Goal: Task Accomplishment & Management: Use online tool/utility

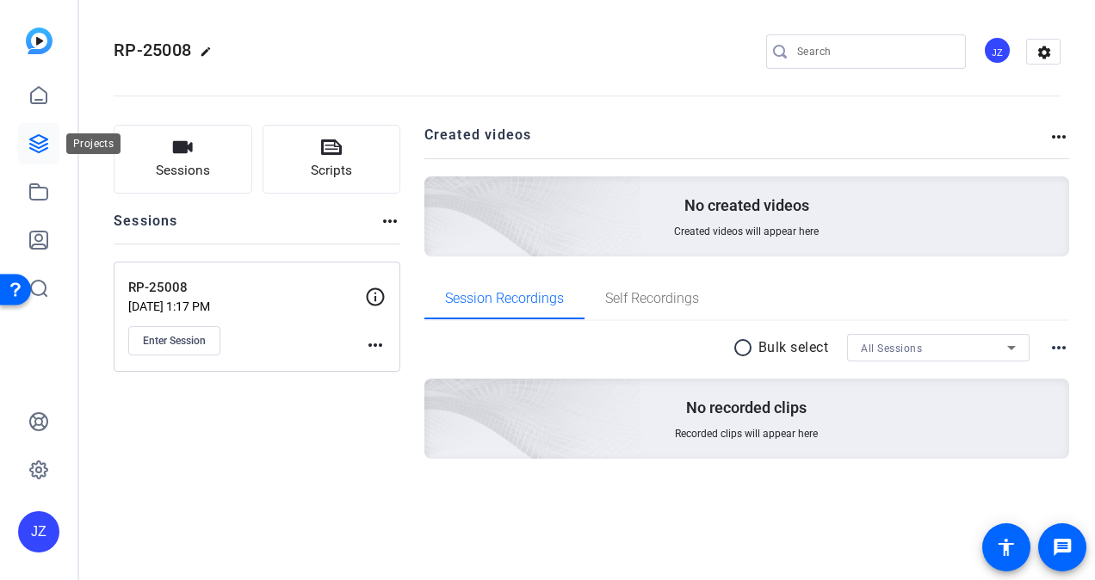
click at [38, 146] on icon at bounding box center [38, 143] width 21 height 21
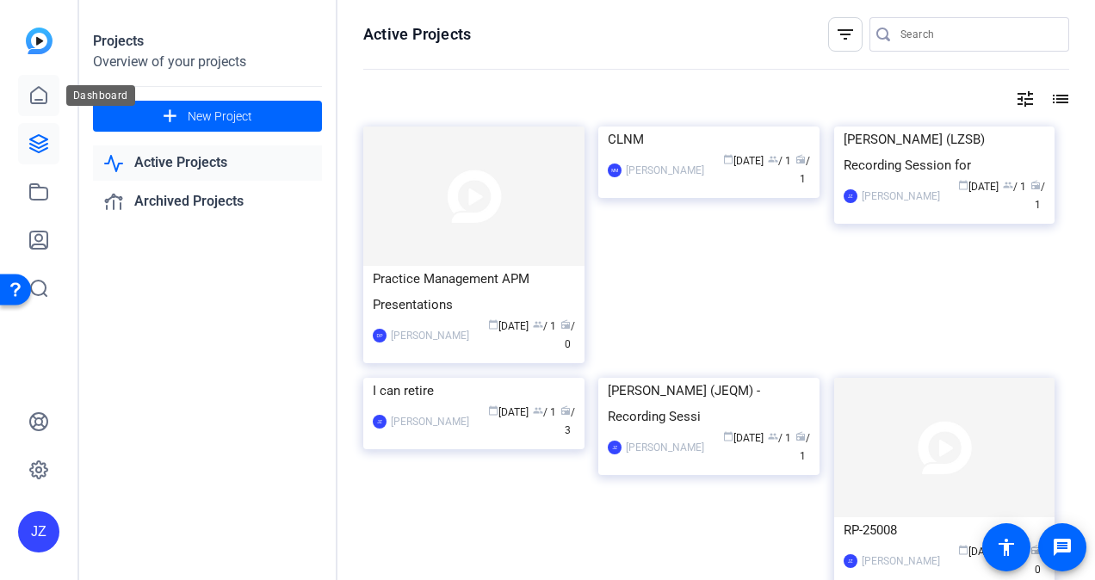
click at [31, 95] on icon at bounding box center [38, 95] width 15 height 16
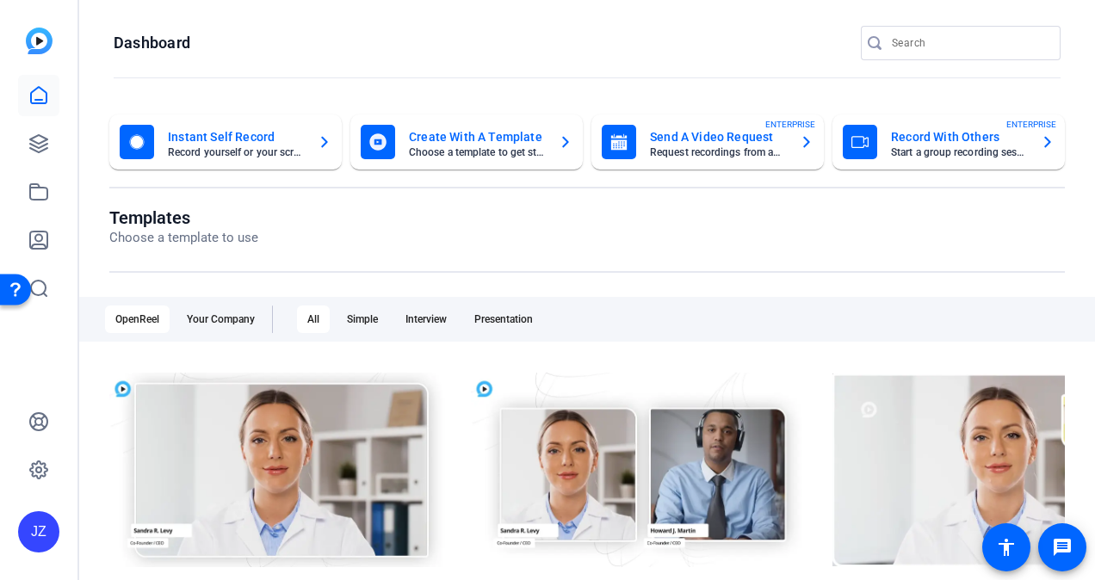
click at [933, 144] on mat-card-title "Record With Others" at bounding box center [959, 137] width 136 height 21
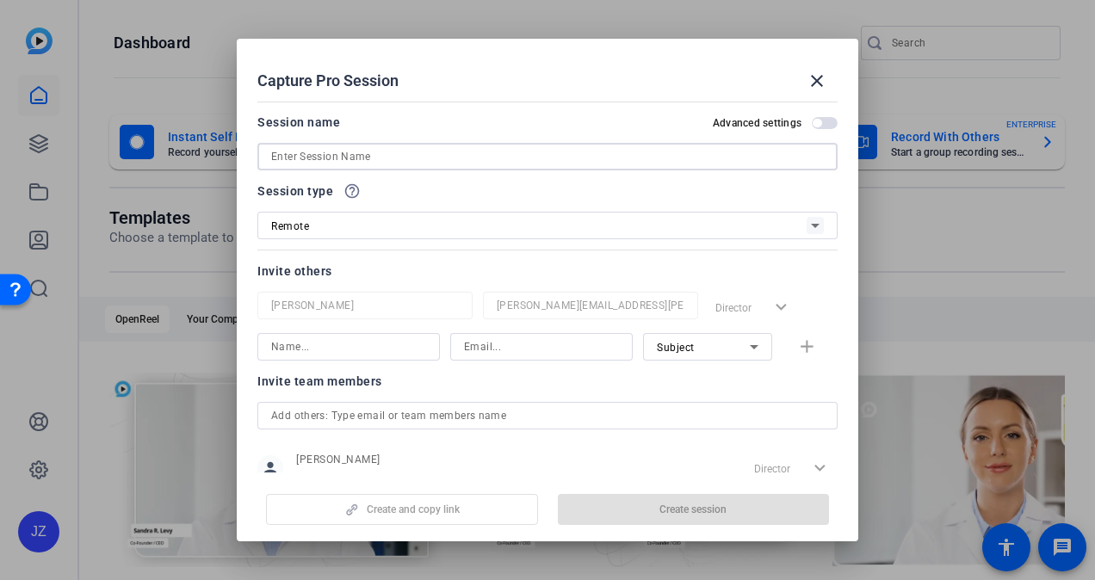
click at [372, 157] on input at bounding box center [547, 156] width 552 height 21
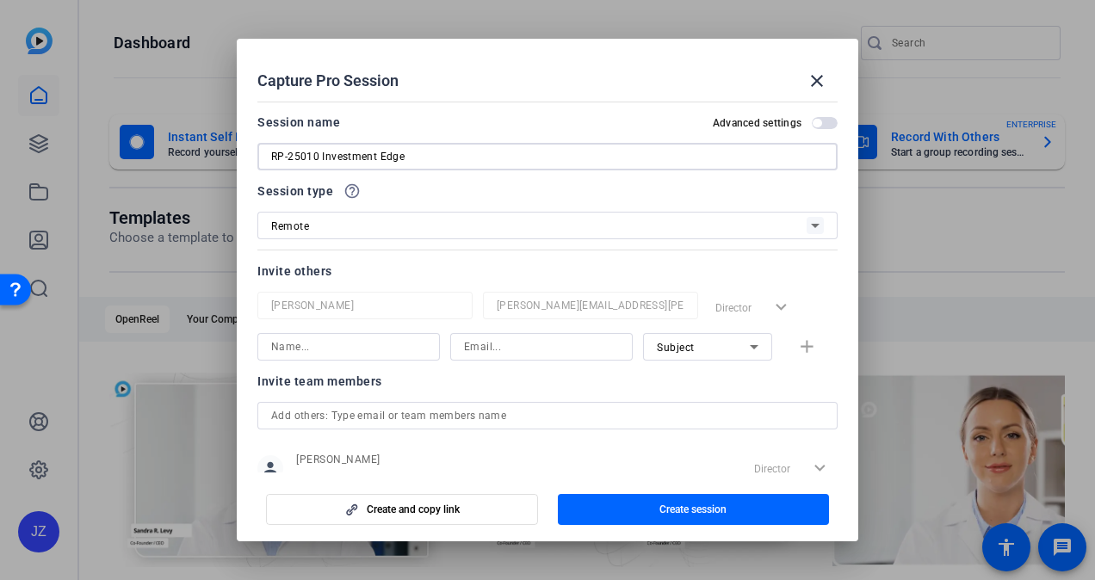
type input "RP-25010 Investment Edge"
click at [389, 355] on input at bounding box center [348, 346] width 155 height 21
type input "o"
type input "conclmm"
click at [526, 359] on mat-form-field at bounding box center [541, 347] width 182 height 28
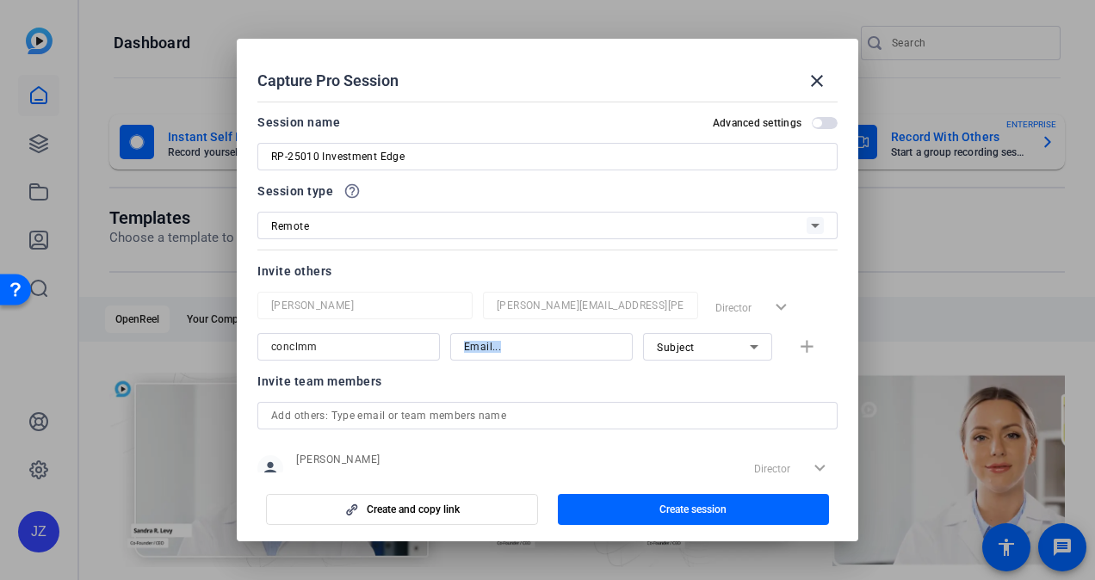
drag, startPoint x: 526, startPoint y: 359, endPoint x: 511, endPoint y: 344, distance: 20.7
click at [511, 344] on input at bounding box center [541, 346] width 155 height 21
type input "[EMAIL_ADDRESS][DOMAIN_NAME]"
click at [798, 344] on mat-icon "add" at bounding box center [807, 347] width 22 height 22
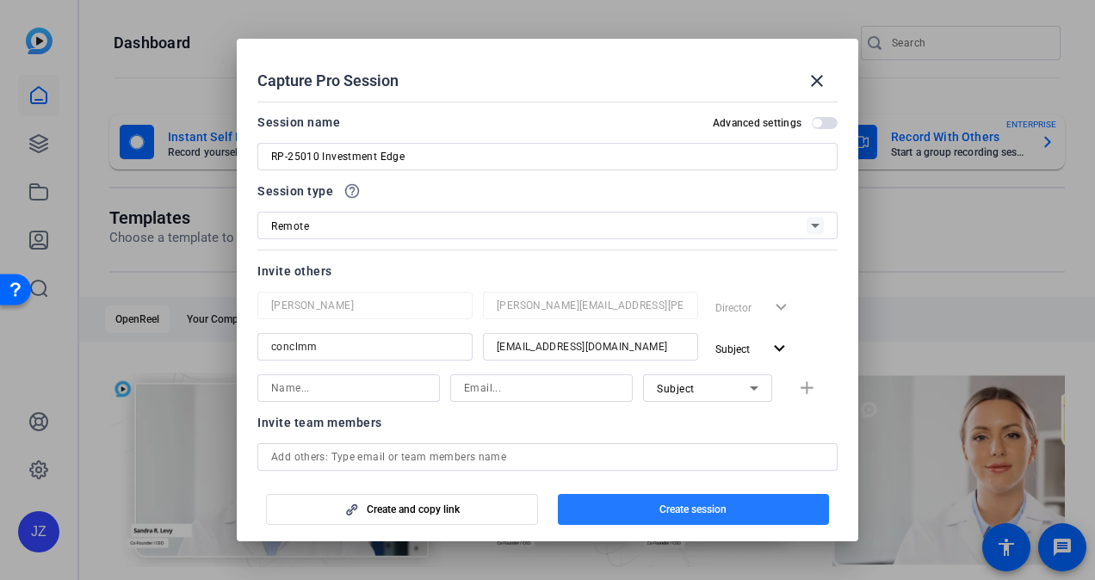
click at [707, 510] on span "Create session" at bounding box center [692, 510] width 67 height 14
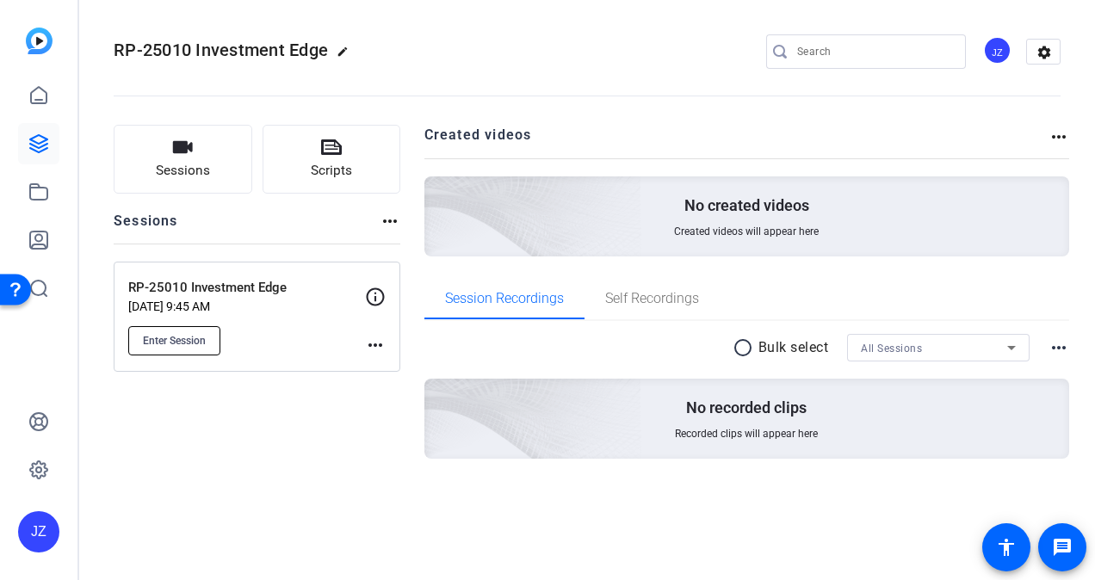
click at [178, 336] on span "Enter Session" at bounding box center [174, 341] width 63 height 14
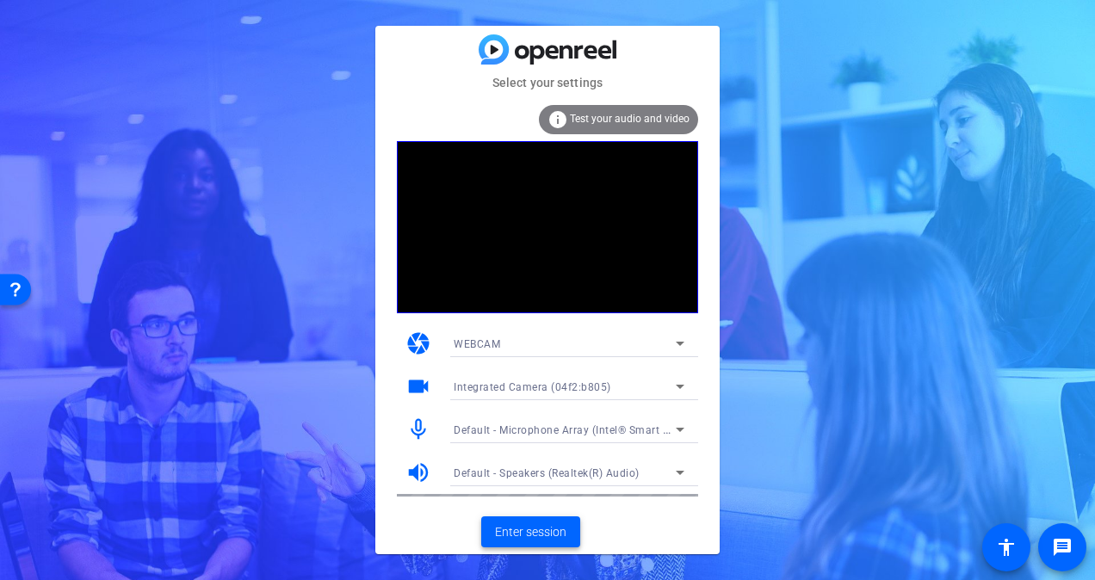
click at [541, 526] on span "Enter session" at bounding box center [530, 532] width 71 height 18
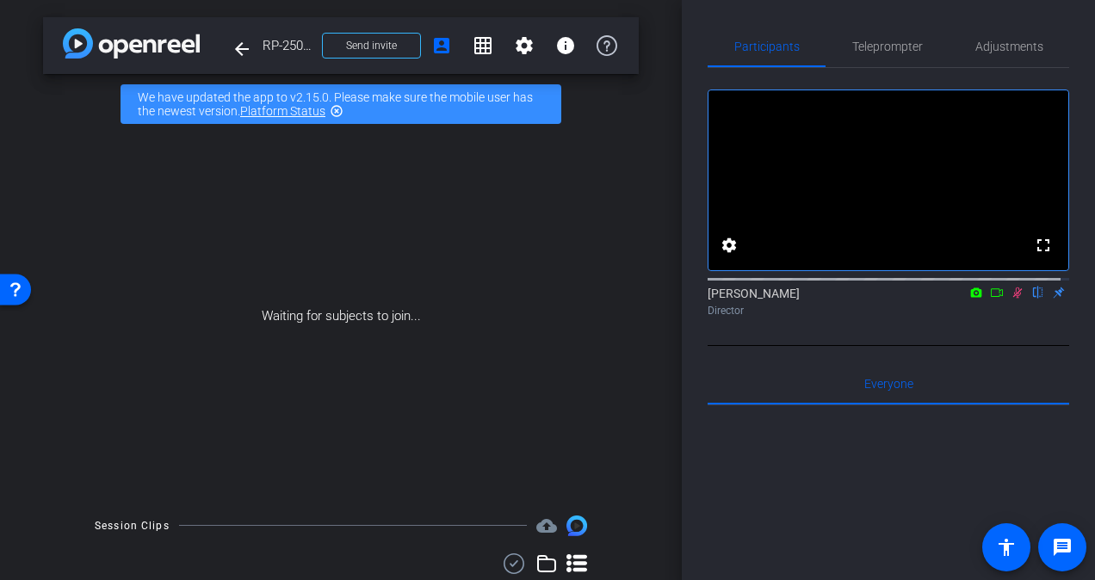
click at [971, 297] on icon at bounding box center [976, 291] width 11 height 9
click at [0, 0] on div at bounding box center [0, 0] width 0 height 0
click at [990, 299] on icon at bounding box center [997, 293] width 14 height 12
click at [514, 42] on mat-icon "settings" at bounding box center [524, 45] width 21 height 21
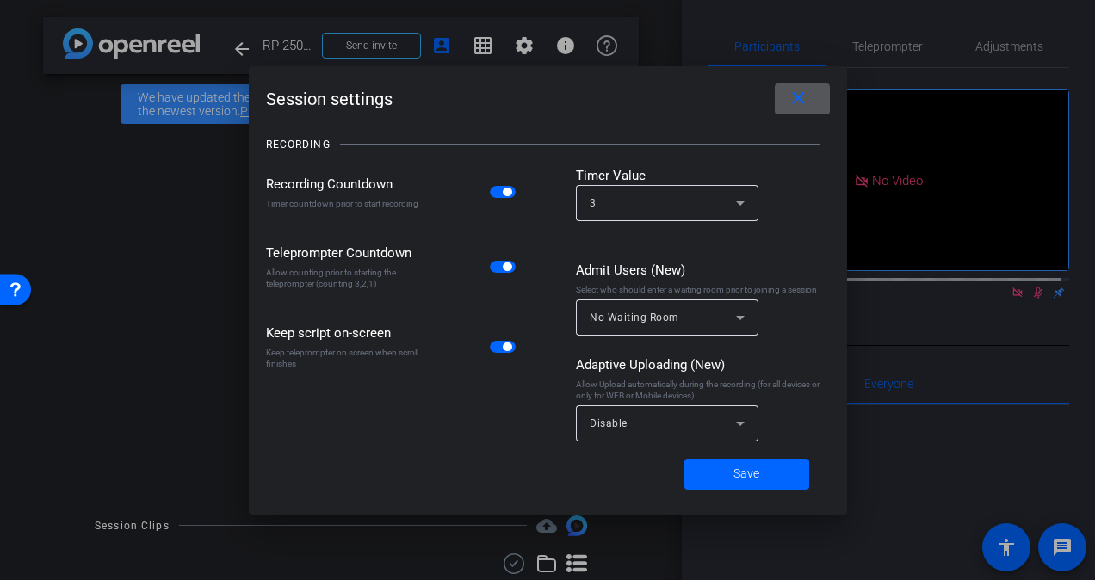
click at [0, 0] on mat-icon "close" at bounding box center [0, 0] width 0 height 0
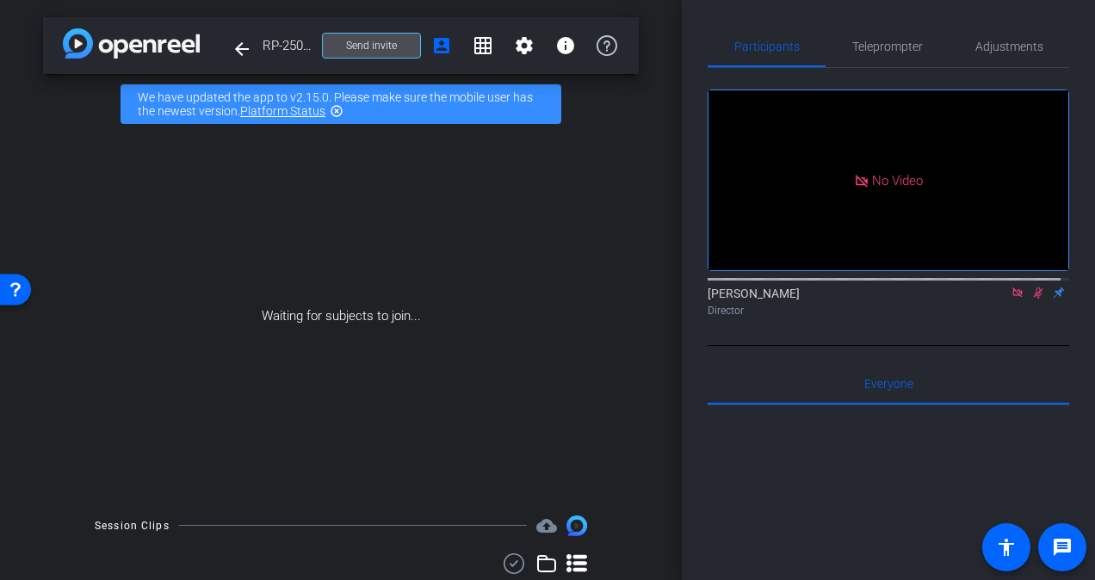
click at [351, 41] on span "Send invite" at bounding box center [371, 46] width 51 height 14
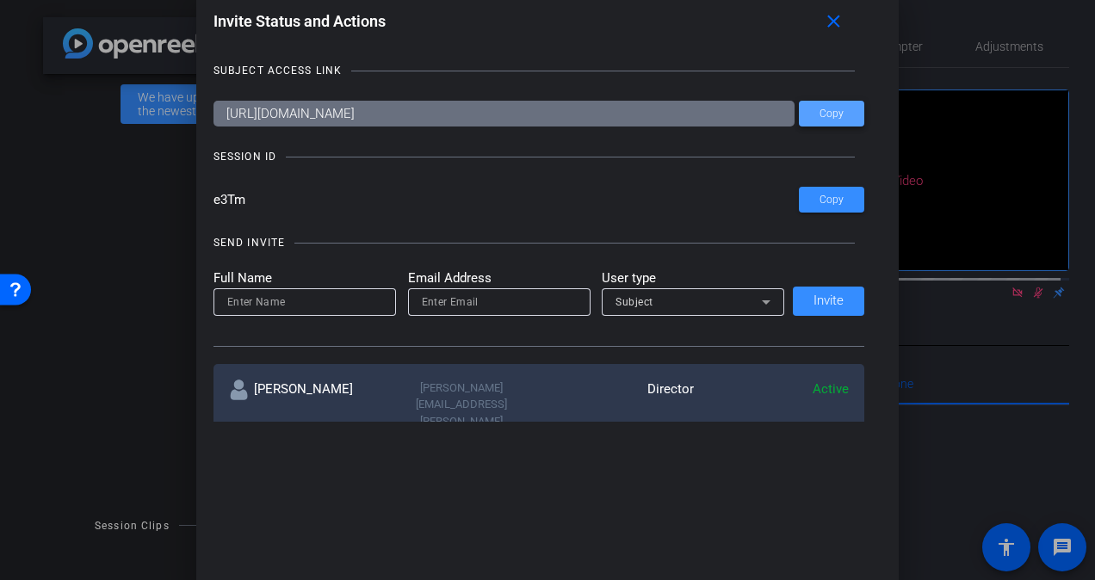
click at [812, 108] on span at bounding box center [831, 113] width 65 height 41
click at [837, 21] on mat-icon "close" at bounding box center [834, 22] width 22 height 22
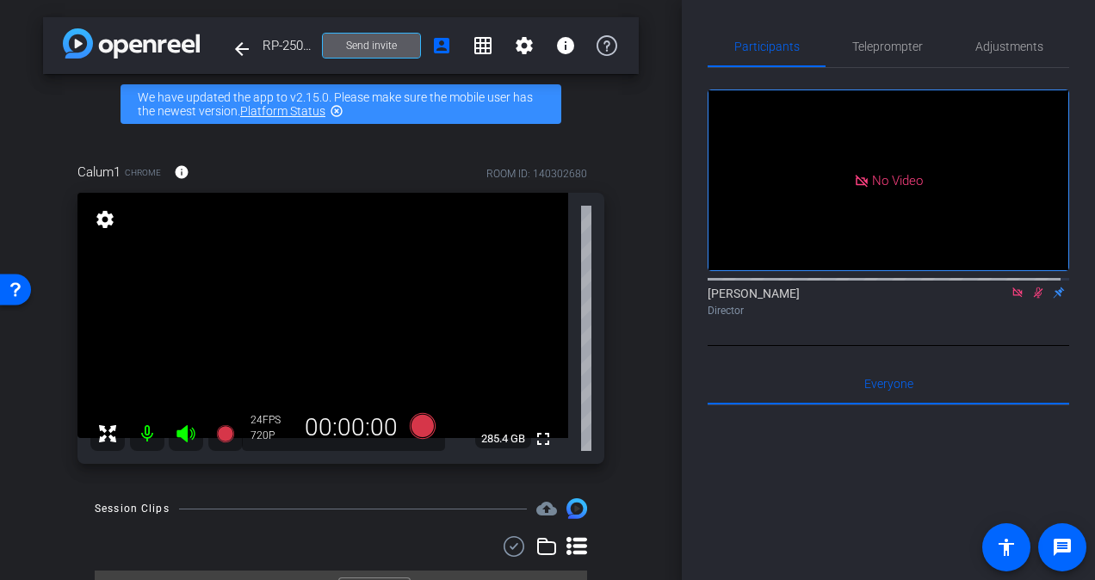
click at [1031, 299] on icon at bounding box center [1038, 293] width 14 height 12
click at [1010, 299] on icon at bounding box center [1017, 293] width 14 height 12
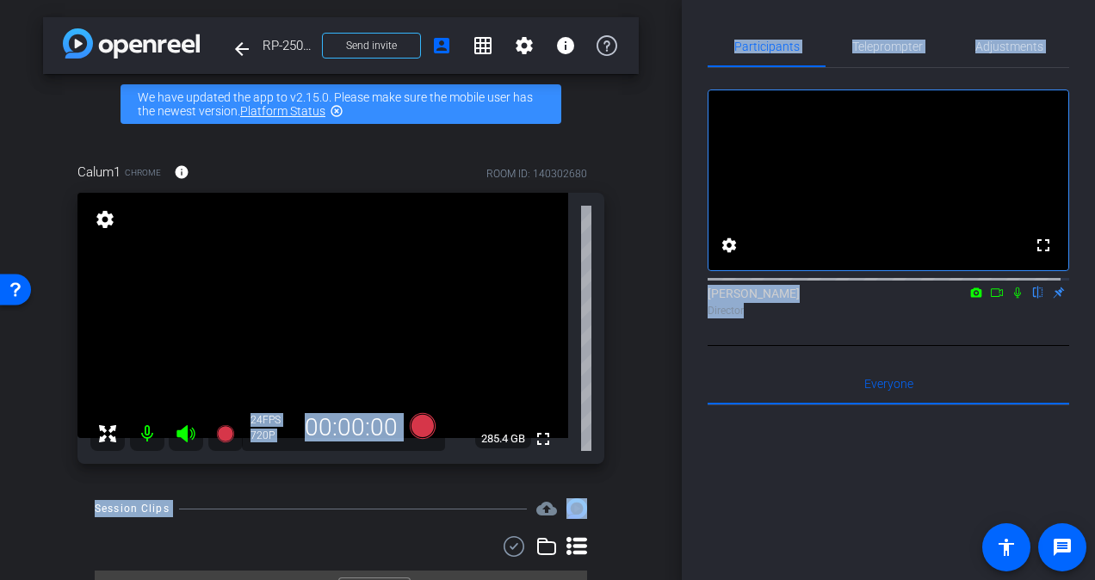
drag, startPoint x: 670, startPoint y: 279, endPoint x: 692, endPoint y: 372, distance: 95.6
click at [692, 372] on div "arrow_back RP-25010 Investment Edge Back to project Send invite account_box gri…" at bounding box center [547, 290] width 1095 height 580
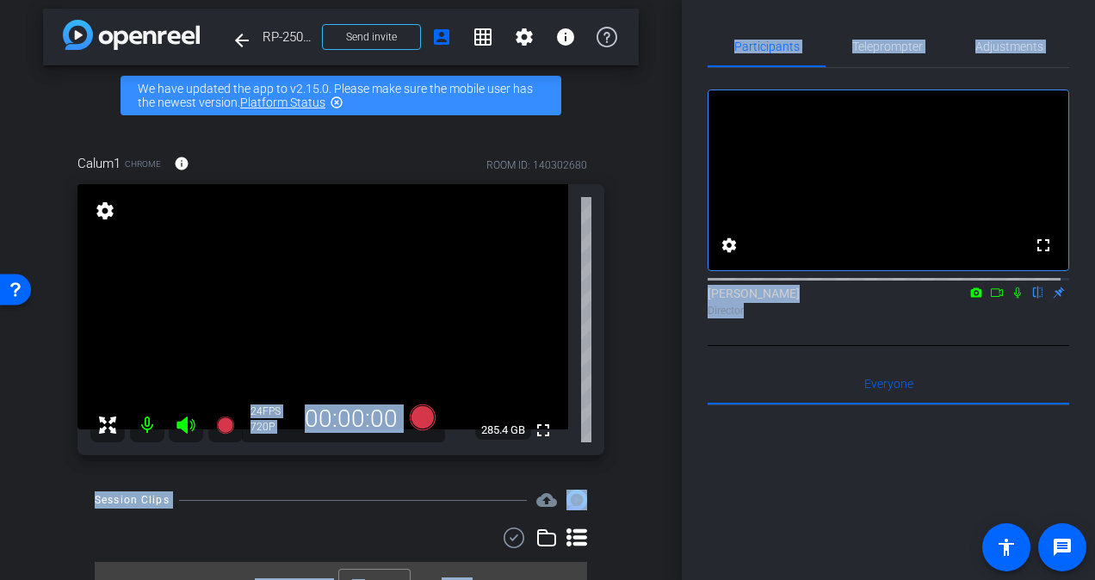
scroll to position [9, 0]
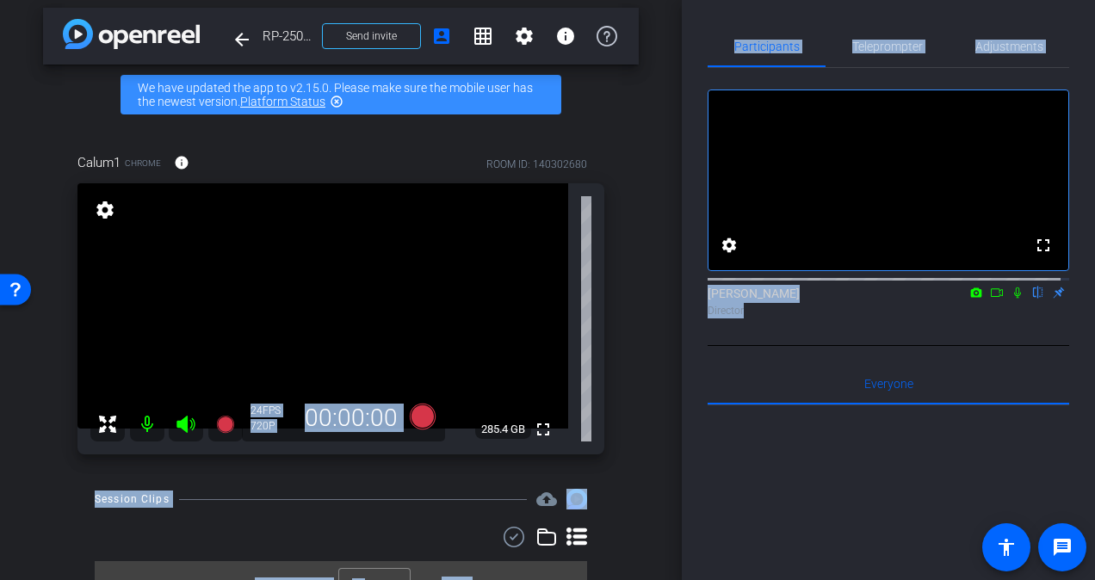
click at [683, 57] on div "Participants Teleprompter Adjustments fullscreen settings James Zaguroli flip D…" at bounding box center [888, 290] width 413 height 580
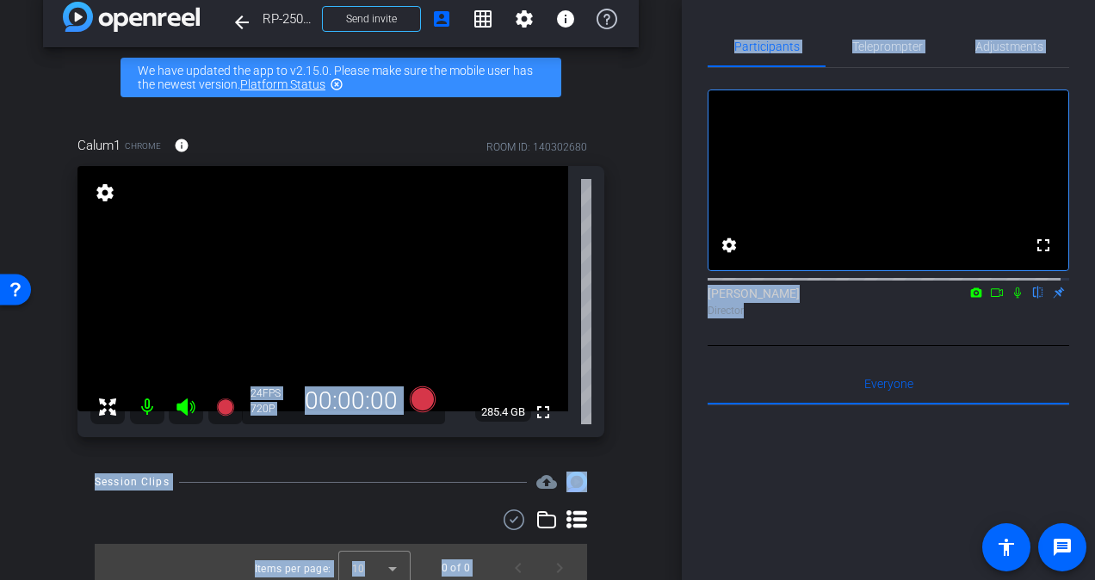
scroll to position [25, 0]
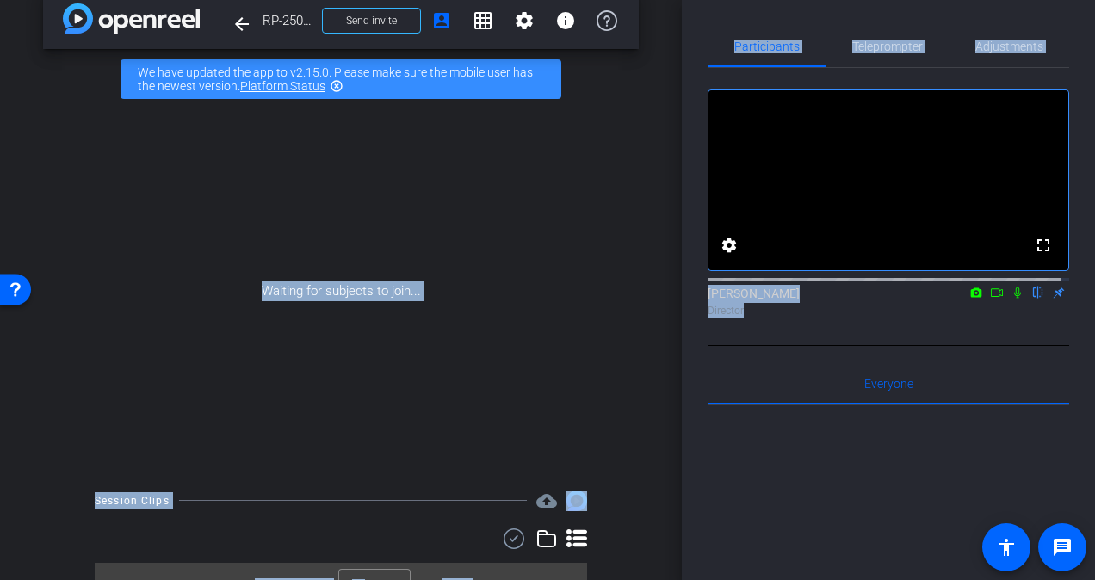
click at [990, 299] on icon at bounding box center [997, 293] width 14 height 12
click at [1031, 299] on icon at bounding box center [1038, 293] width 14 height 12
click at [375, 151] on div "Waiting for subjects to join..." at bounding box center [341, 291] width 596 height 364
click at [656, 261] on div "arrow_back RP-25010 Investment Edge Back to project Send invite account_box gri…" at bounding box center [341, 265] width 682 height 580
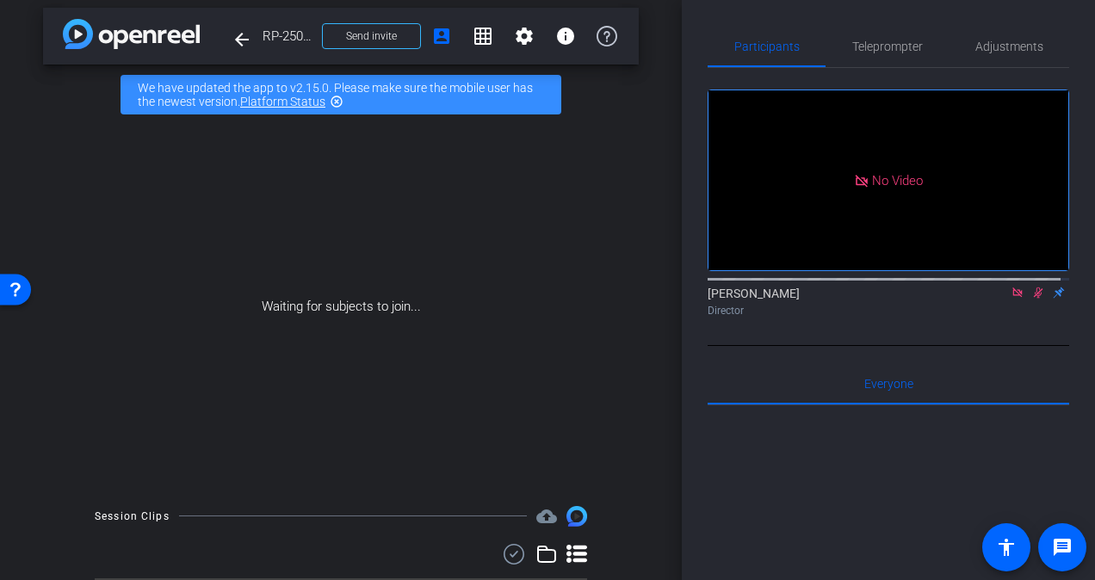
scroll to position [0, 0]
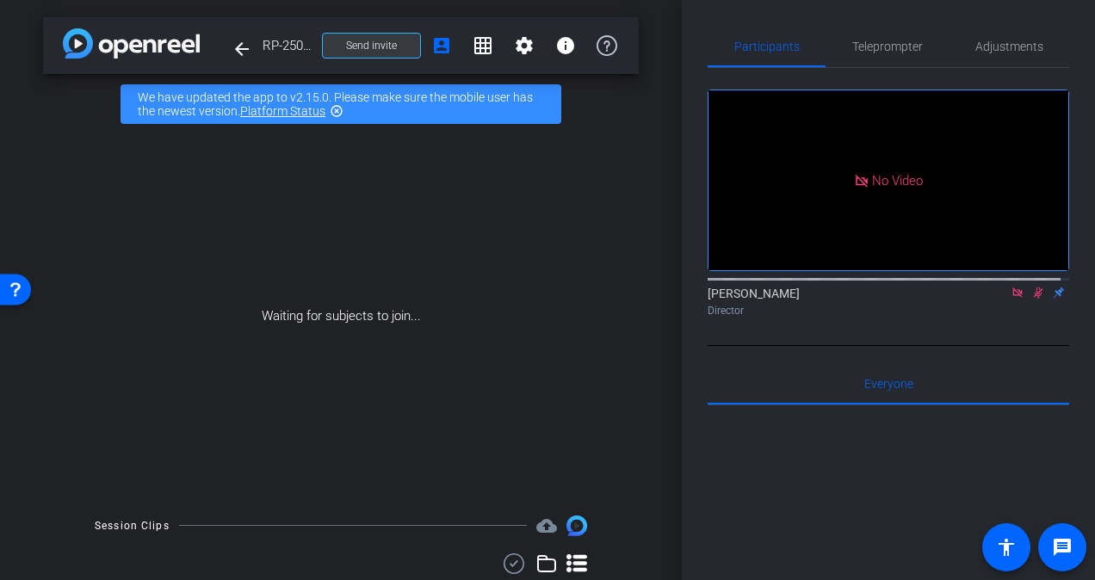
click at [361, 48] on span "Send invite" at bounding box center [371, 46] width 51 height 14
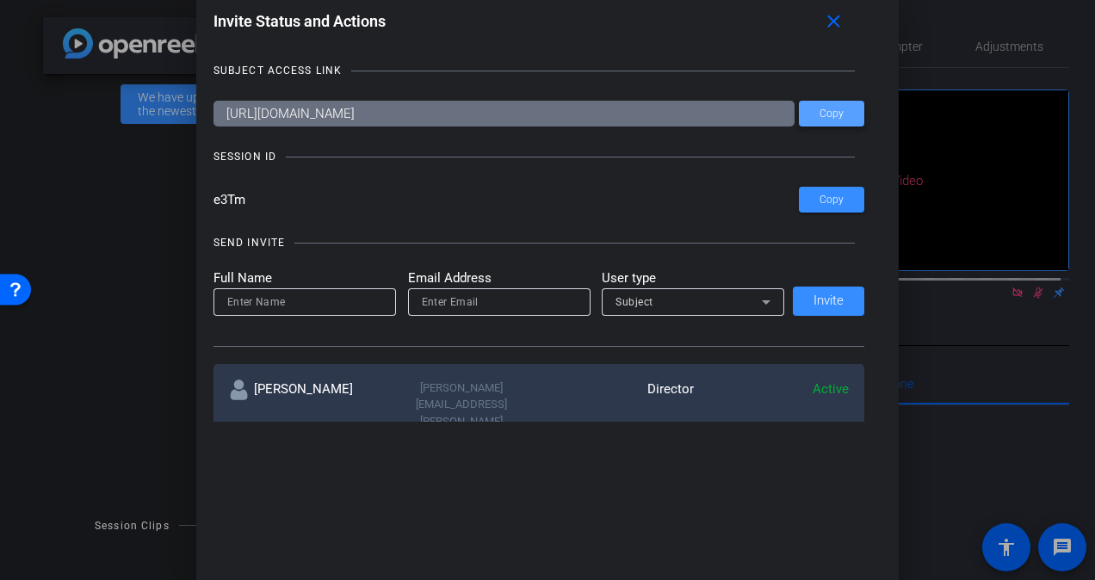
click at [849, 104] on span at bounding box center [831, 113] width 65 height 41
click at [823, 108] on span "Copy" at bounding box center [831, 114] width 24 height 13
click at [838, 33] on span at bounding box center [836, 21] width 55 height 41
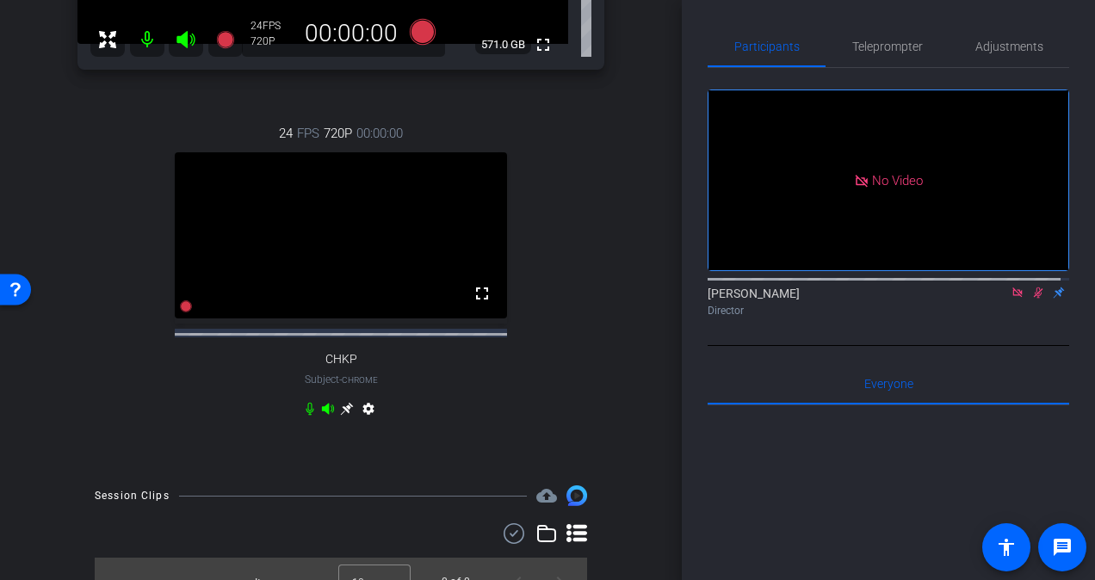
scroll to position [415, 0]
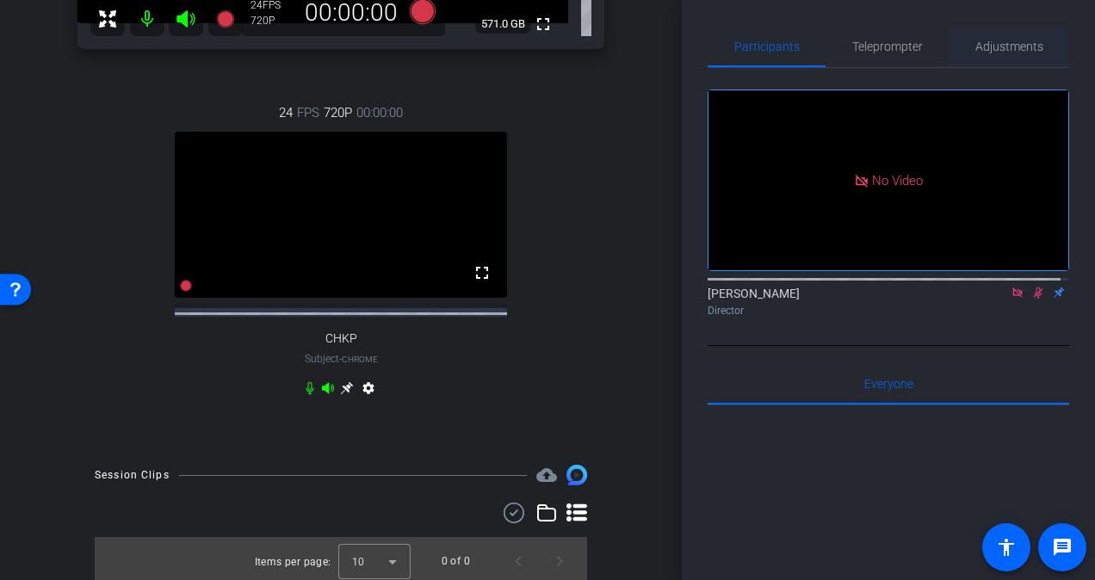
click at [1026, 52] on span "Adjustments" at bounding box center [1009, 46] width 68 height 12
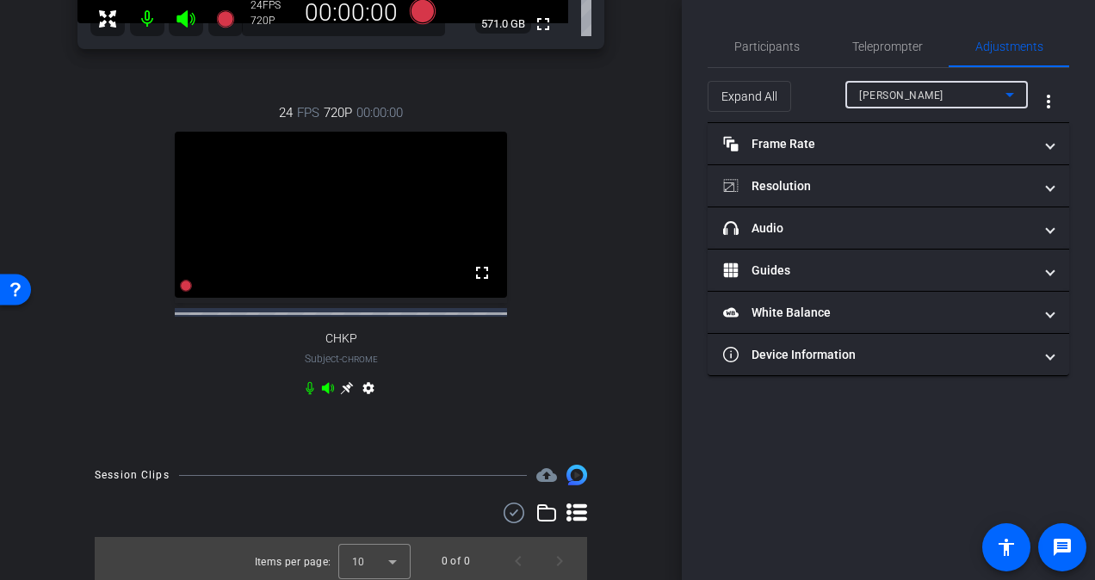
click at [981, 88] on div "Blake Anderson" at bounding box center [932, 95] width 146 height 22
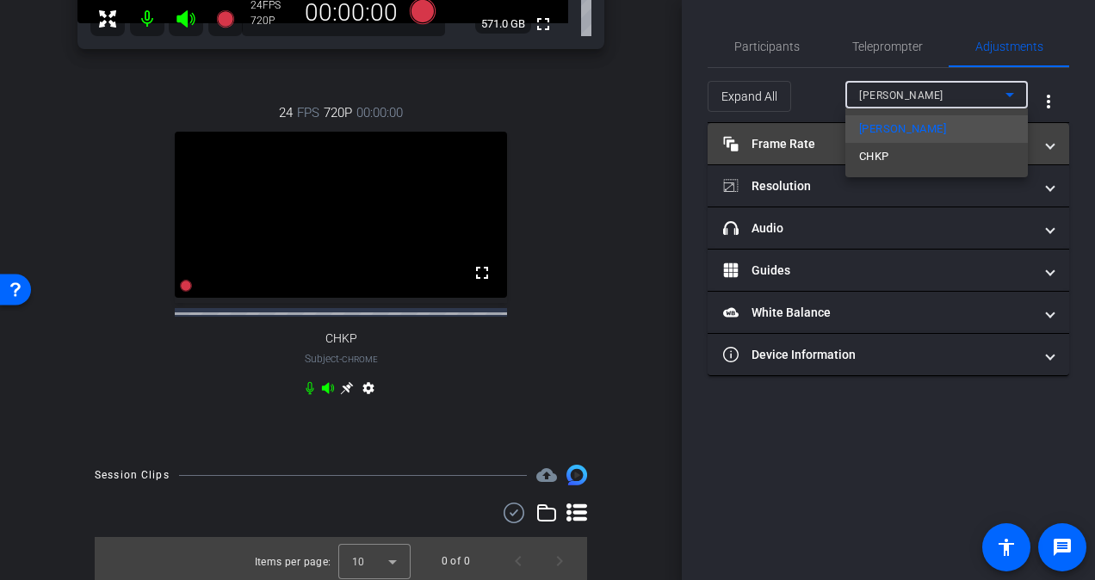
click at [927, 160] on mat-option "CHKP" at bounding box center [936, 157] width 182 height 28
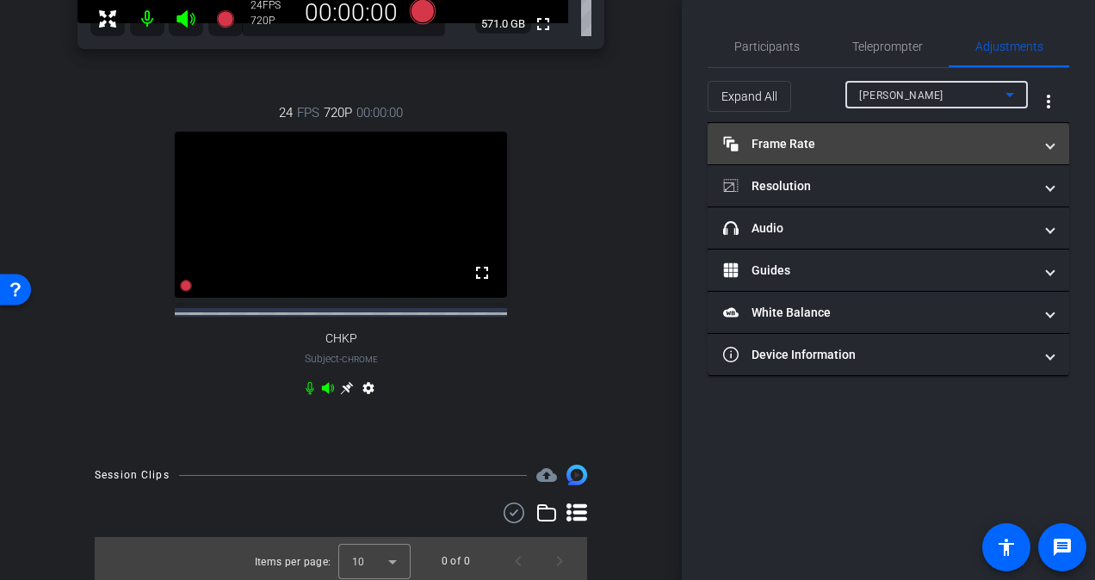
type input "11000"
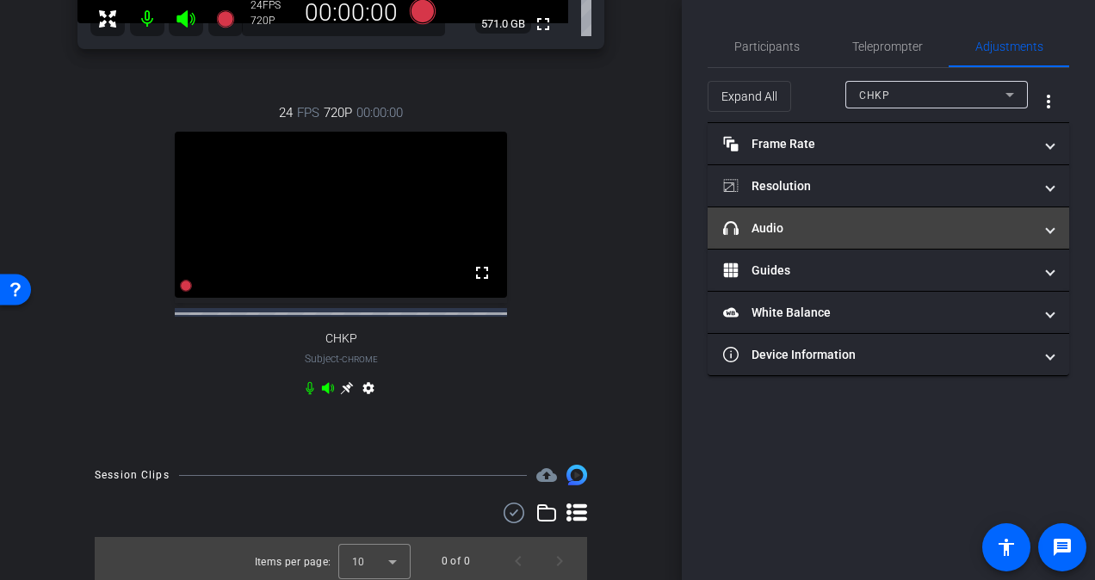
click at [905, 226] on mat-panel-title "headphone icon Audio" at bounding box center [878, 228] width 310 height 18
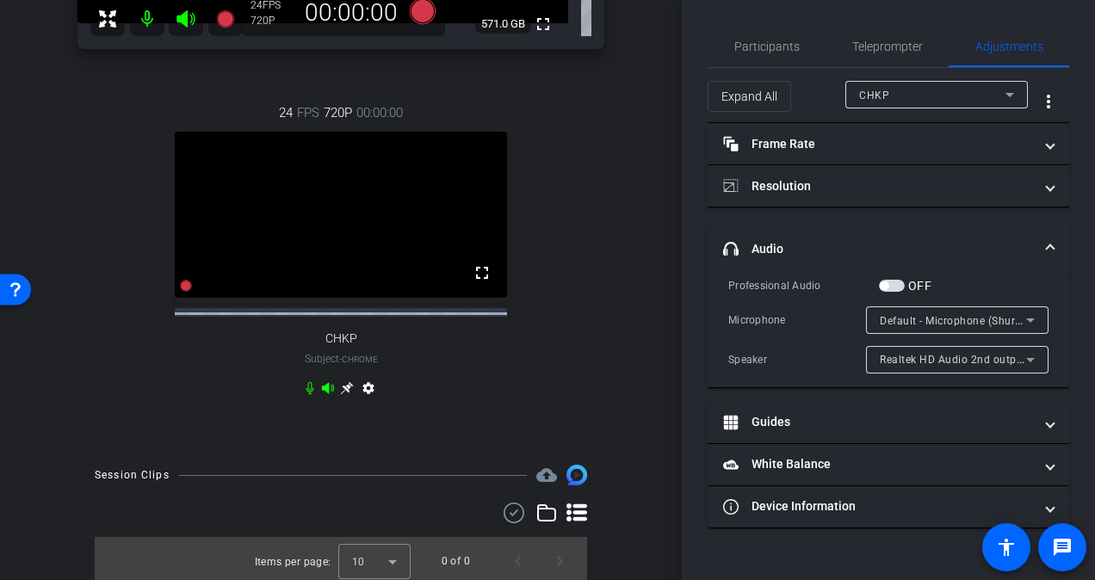
click at [1038, 318] on icon at bounding box center [1030, 320] width 21 height 21
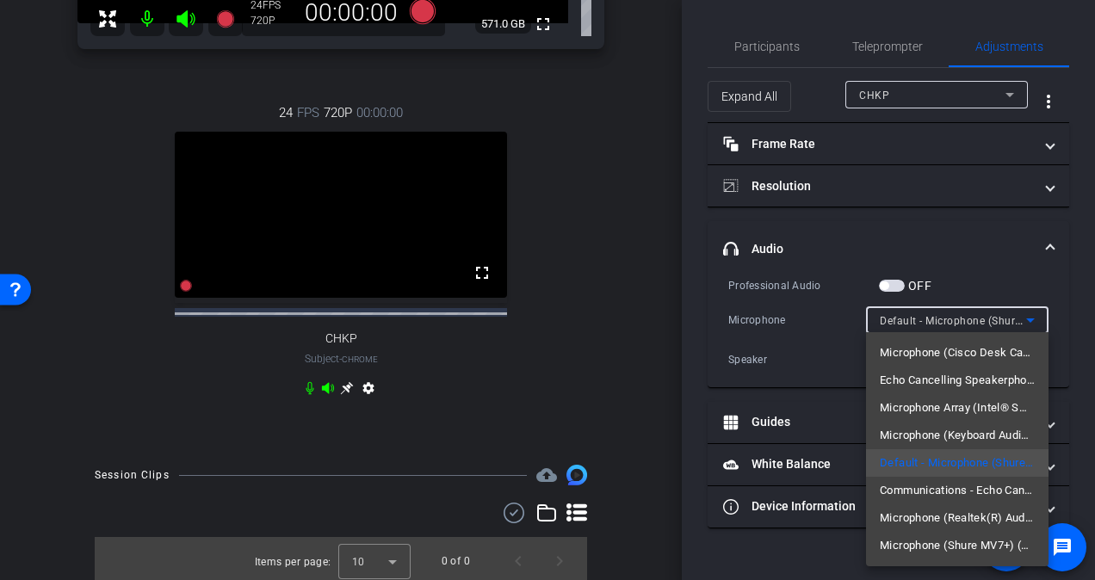
click at [1038, 318] on div at bounding box center [547, 290] width 1095 height 580
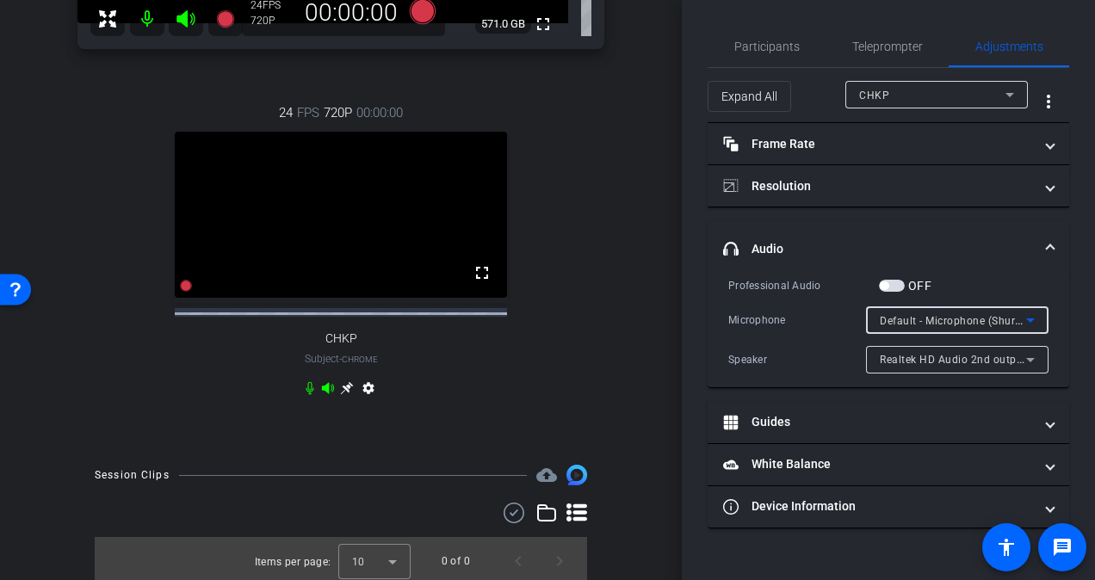
click at [1038, 318] on icon at bounding box center [1030, 320] width 21 height 21
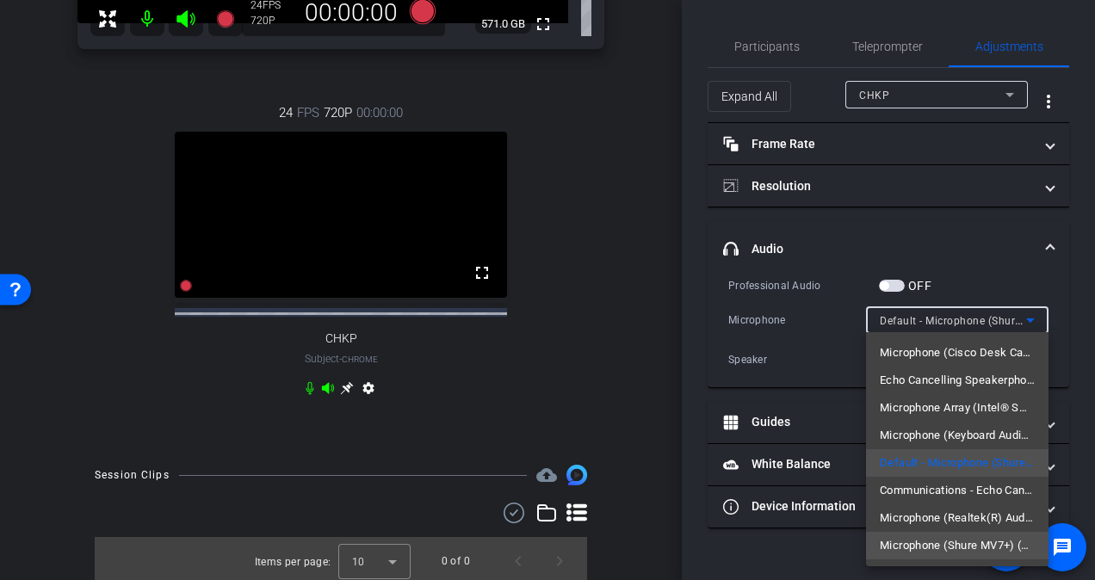
click at [996, 540] on span "Microphone (Shure MV7+) (14ed:1019)" at bounding box center [957, 545] width 155 height 21
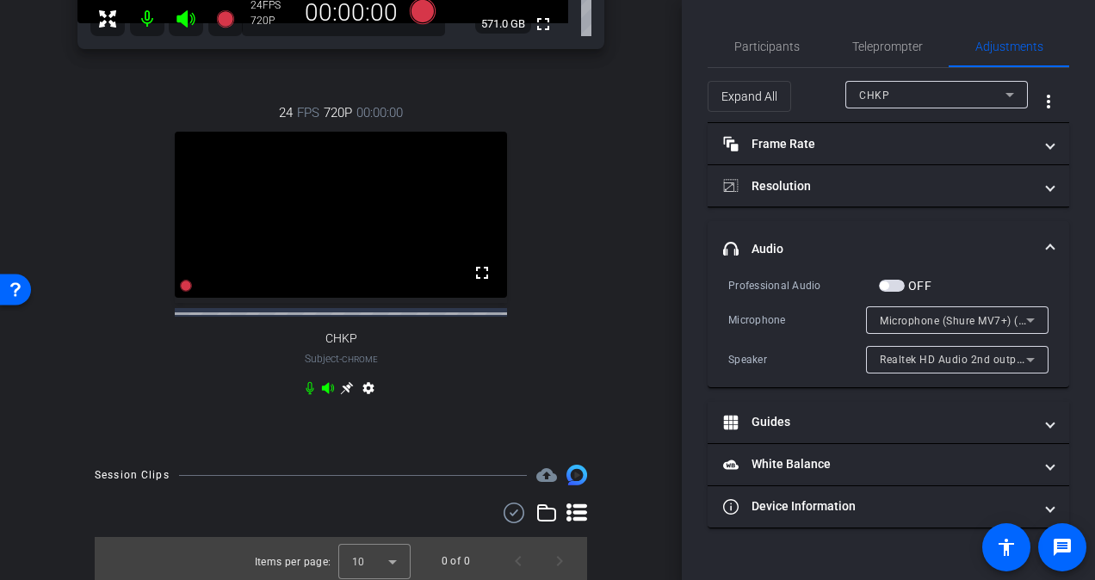
click at [897, 285] on span "button" at bounding box center [892, 286] width 26 height 12
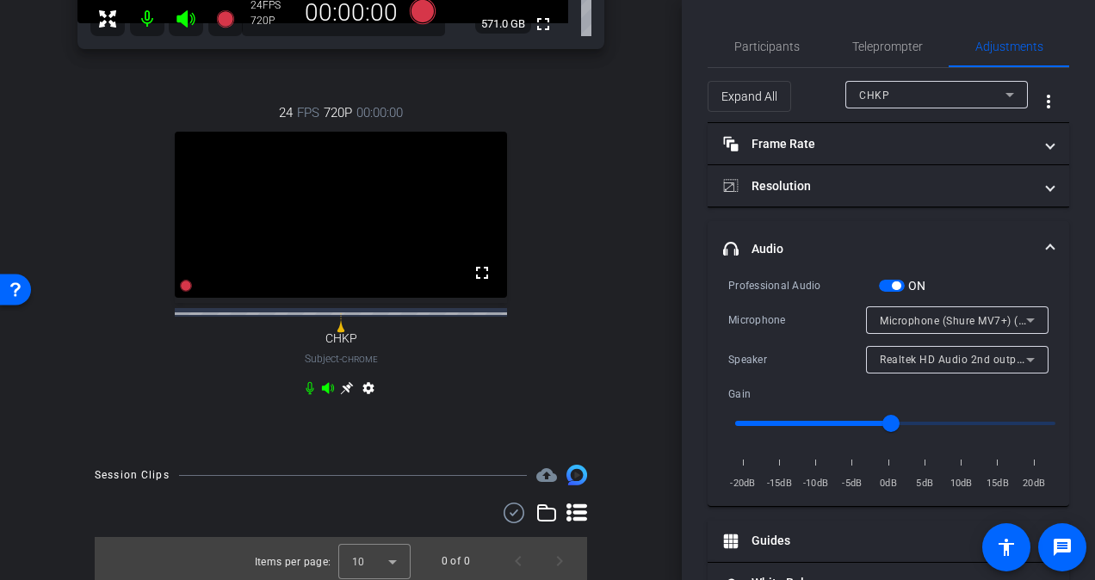
click at [1034, 319] on div "Microphone (Shure MV7+) (14ed:1019)" at bounding box center [957, 320] width 182 height 28
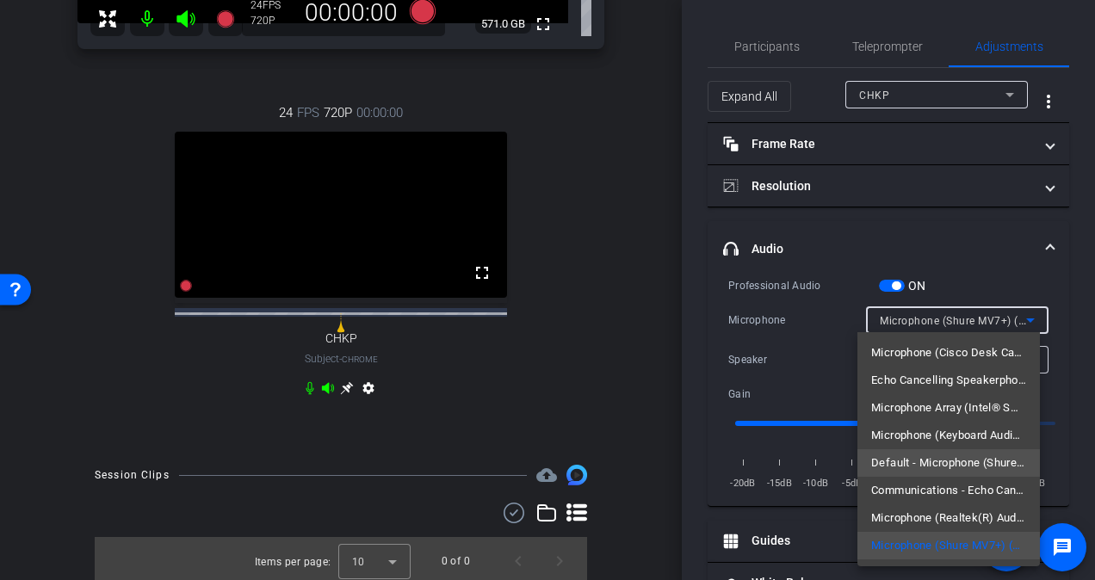
click at [966, 454] on span "Default - Microphone (Shure MV7+) (14ed:1019)" at bounding box center [948, 463] width 155 height 21
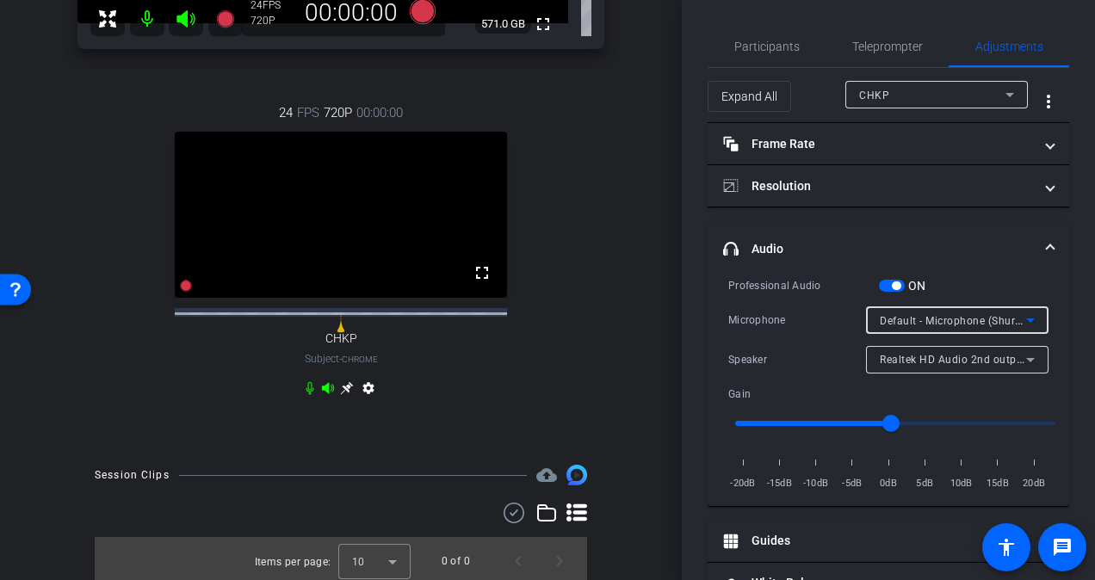
click at [1020, 315] on icon at bounding box center [1030, 320] width 21 height 21
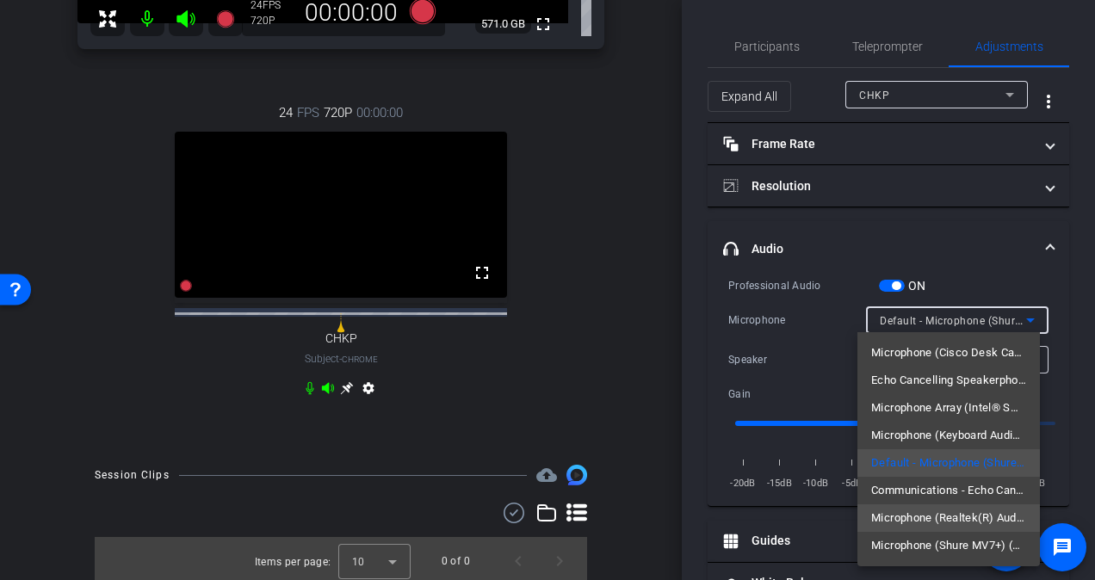
click at [952, 515] on span "Microphone (Realtek(R) Audio)" at bounding box center [948, 518] width 155 height 21
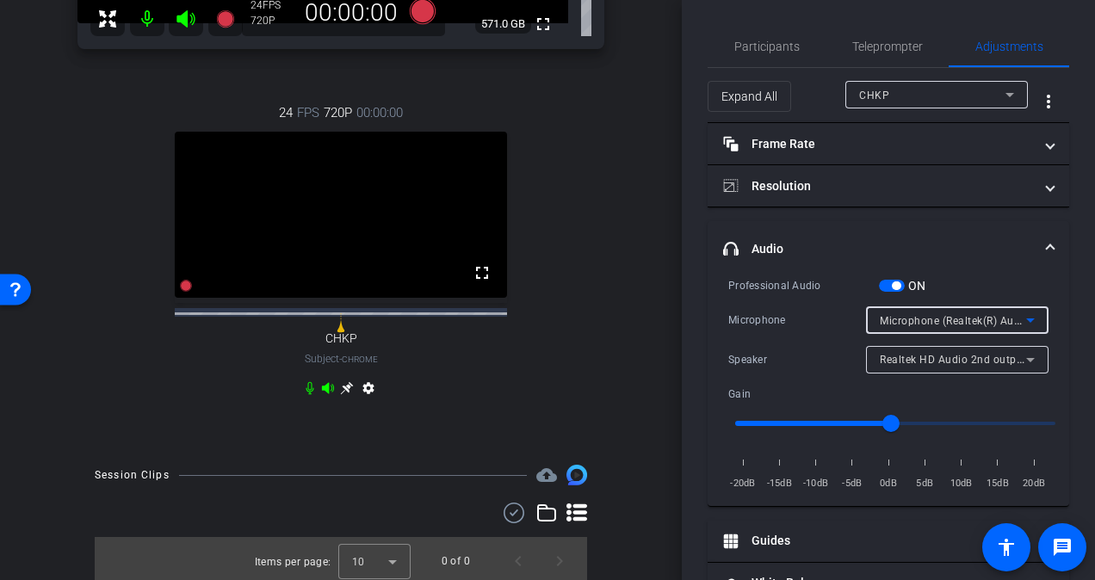
click at [1025, 322] on icon at bounding box center [1030, 320] width 21 height 21
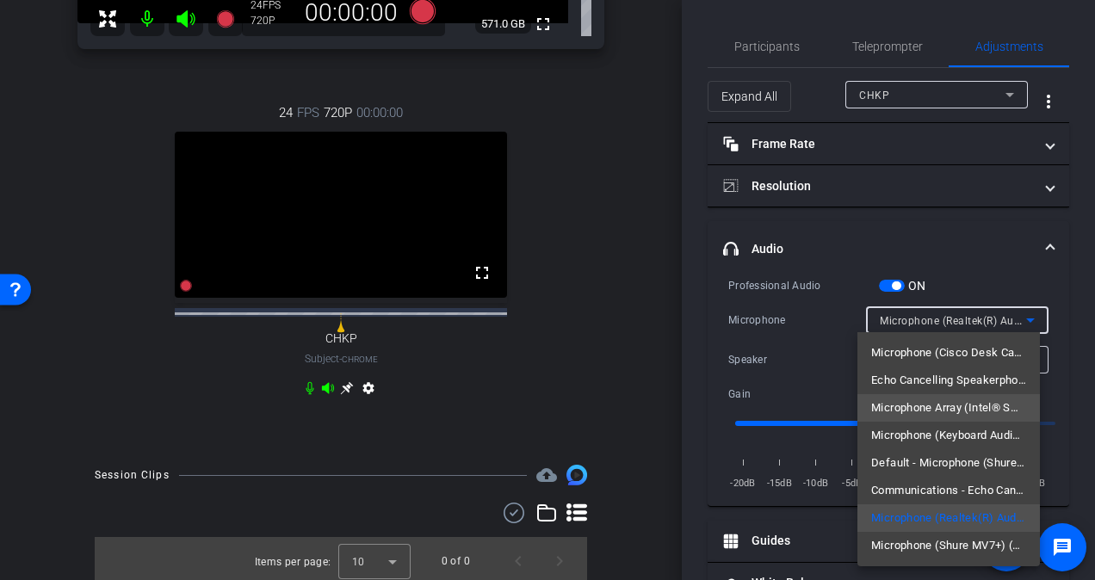
click at [985, 407] on span "Microphone Array (Intel® Smart Sound Technology for Digital Microphones)" at bounding box center [948, 408] width 155 height 21
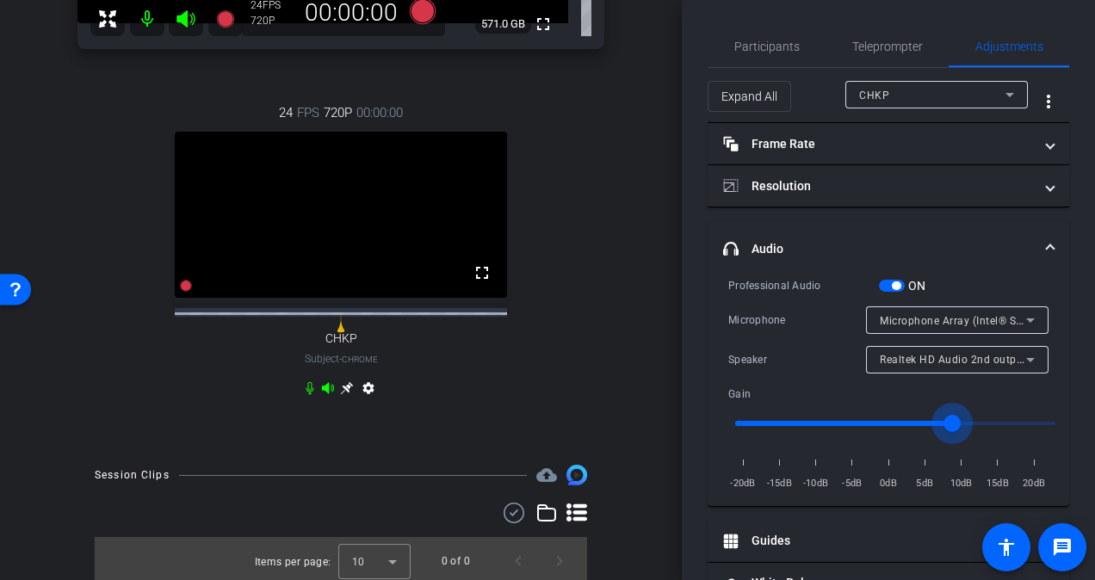
click at [954, 417] on input "range" at bounding box center [895, 423] width 356 height 38
click at [962, 417] on input "range" at bounding box center [895, 423] width 356 height 38
click at [892, 413] on input "range" at bounding box center [895, 423] width 356 height 38
click at [886, 416] on input "range" at bounding box center [895, 423] width 356 height 38
click at [1020, 313] on icon at bounding box center [1030, 320] width 21 height 21
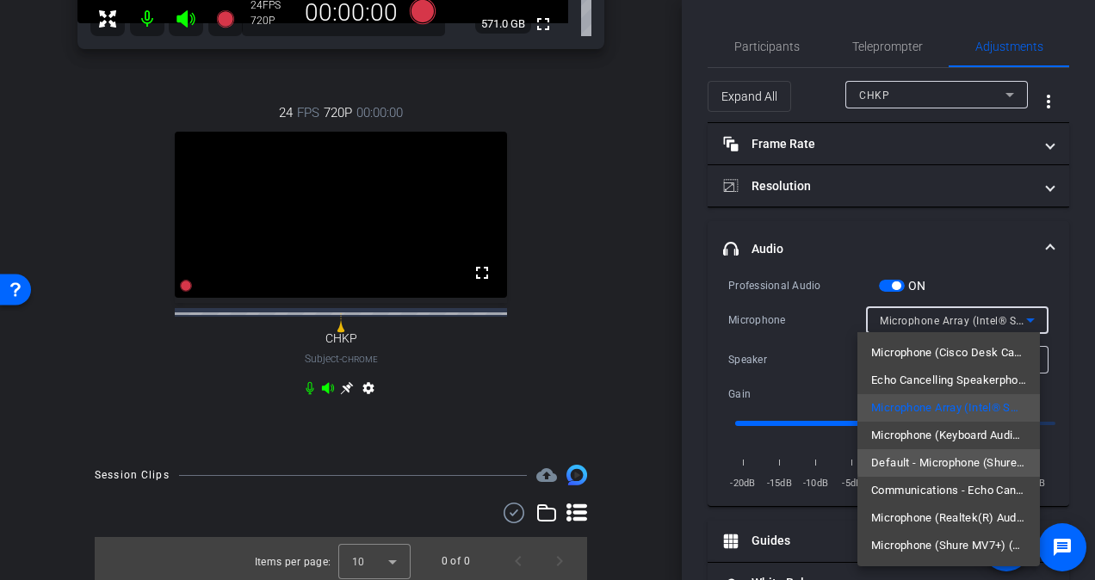
click at [990, 459] on span "Default - Microphone (Shure MV7+) (14ed:1019)" at bounding box center [948, 463] width 155 height 21
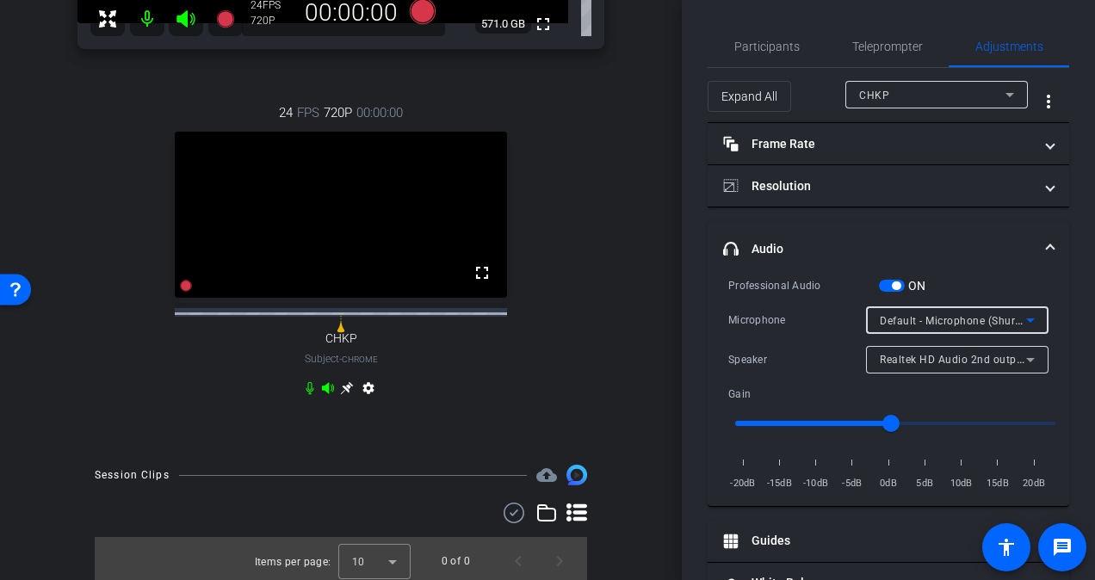
click at [1024, 310] on icon at bounding box center [1030, 320] width 21 height 21
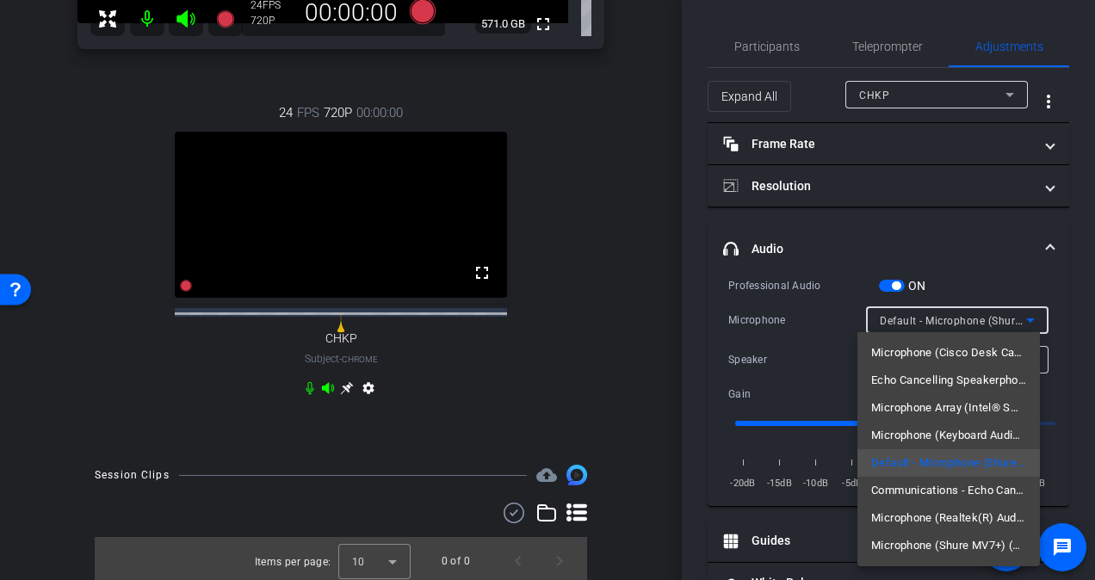
click at [1052, 318] on div at bounding box center [547, 290] width 1095 height 580
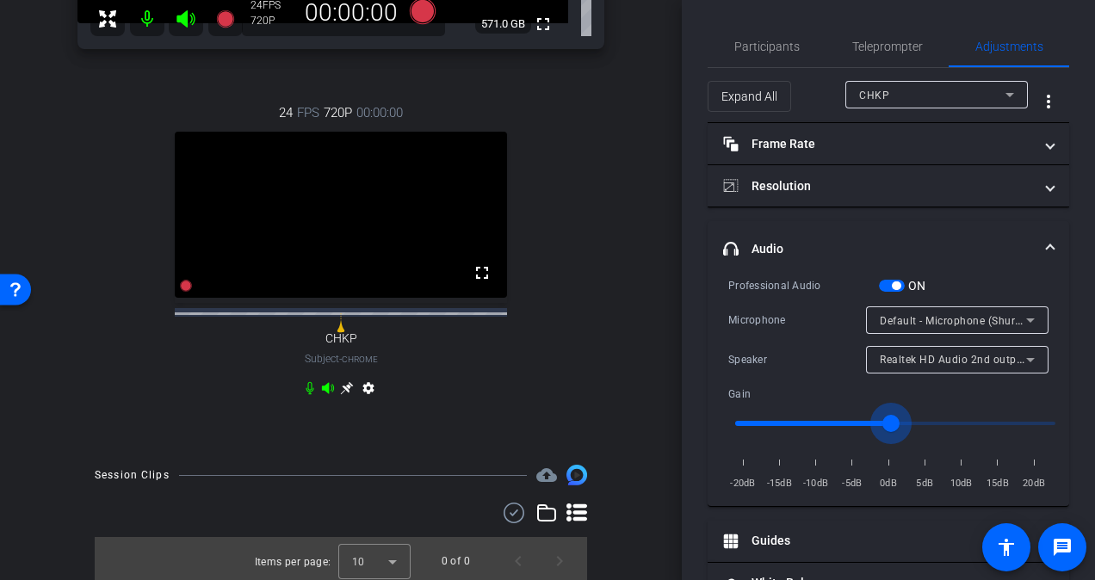
click at [886, 419] on input "range" at bounding box center [895, 423] width 356 height 38
type input "0.9"
click at [882, 419] on input "range" at bounding box center [895, 423] width 356 height 38
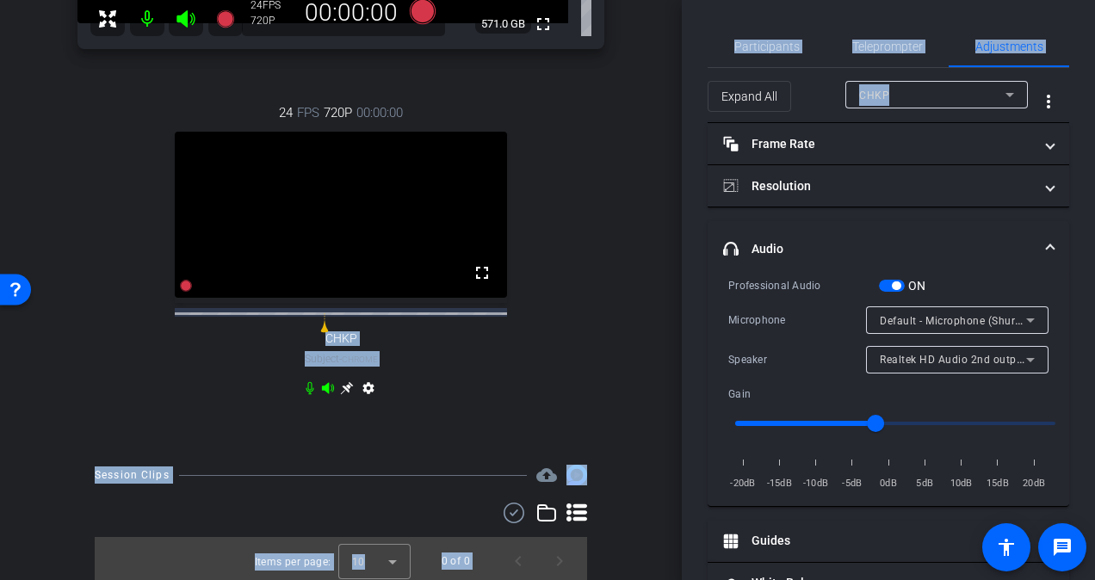
drag, startPoint x: 671, startPoint y: 259, endPoint x: 687, endPoint y: 157, distance: 103.6
click at [687, 157] on div "arrow_back RP-25010 Investment Edge Back to project Send invite account_box gri…" at bounding box center [547, 290] width 1095 height 580
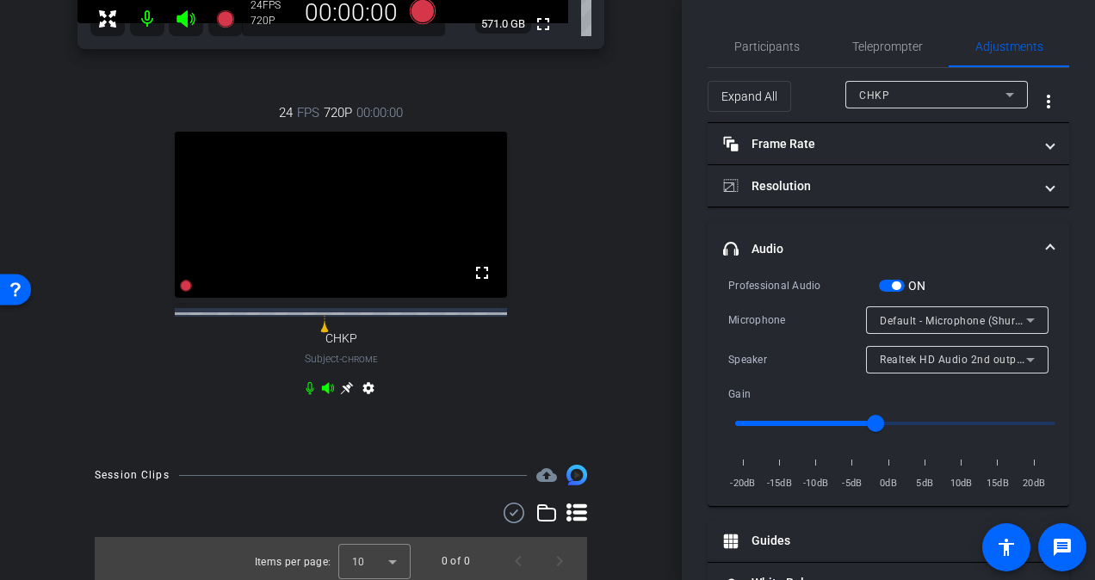
drag, startPoint x: 687, startPoint y: 157, endPoint x: 652, endPoint y: 181, distance: 42.0
click at [652, 181] on div "arrow_back RP-25010 Investment Edge Back to project Send invite account_box gri…" at bounding box center [341, 290] width 682 height 580
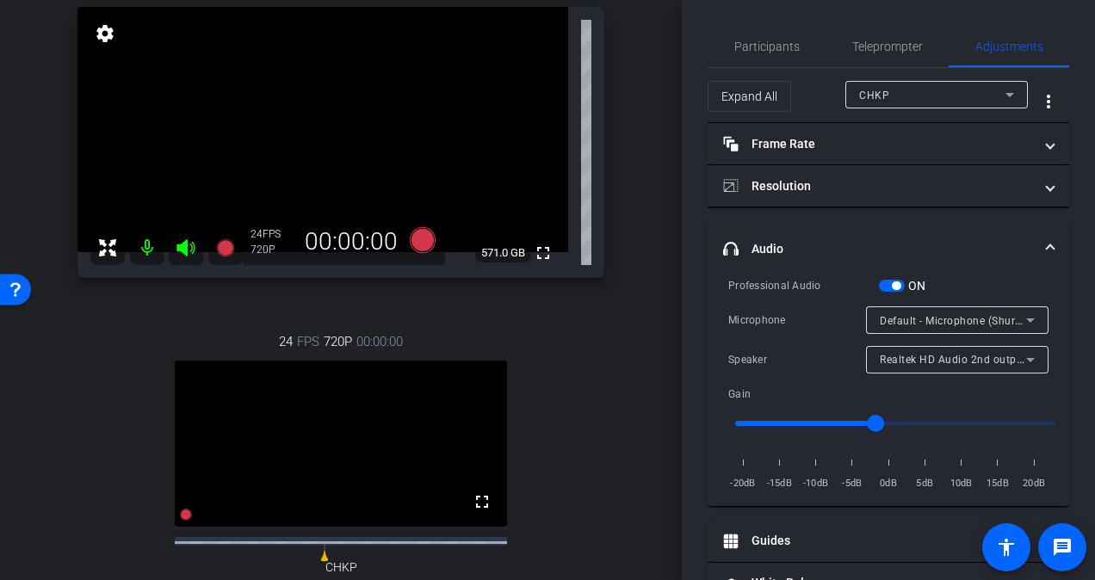
scroll to position [188, 0]
click at [696, 291] on div "Participants Teleprompter Adjustments James Zaguroli Director Everyone 0 Mark a…" at bounding box center [888, 290] width 413 height 580
click at [931, 81] on div "CHKP" at bounding box center [936, 95] width 155 height 28
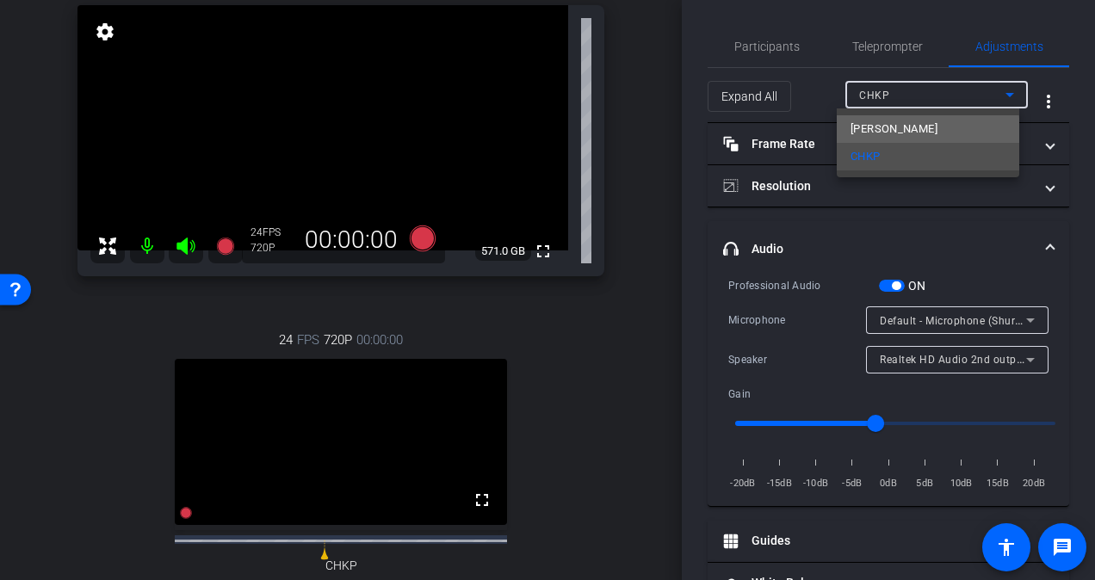
click at [923, 131] on span "Blake Anderson" at bounding box center [893, 129] width 87 height 21
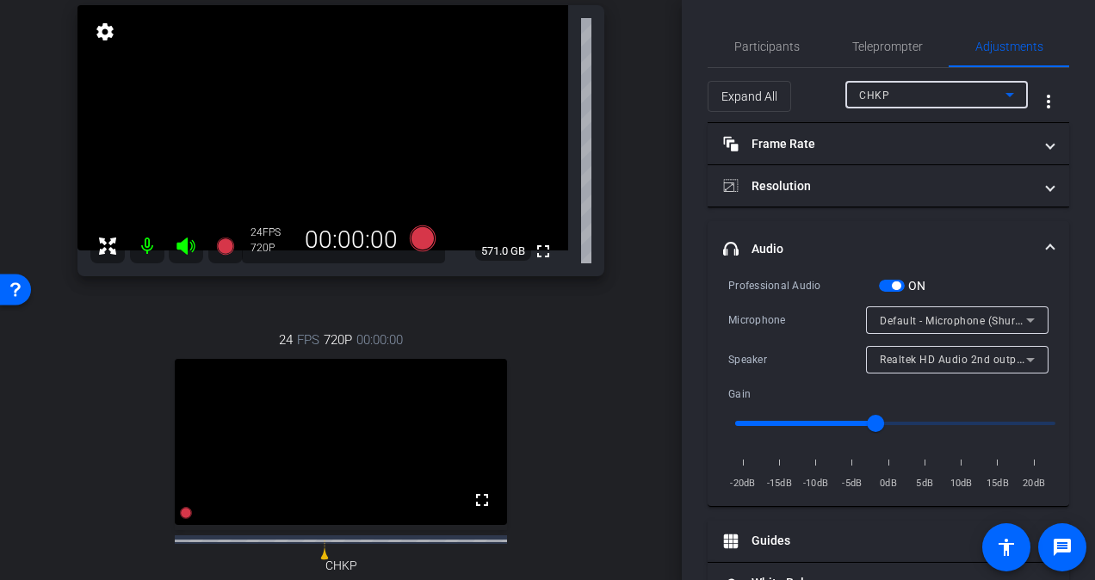
type input "11000"
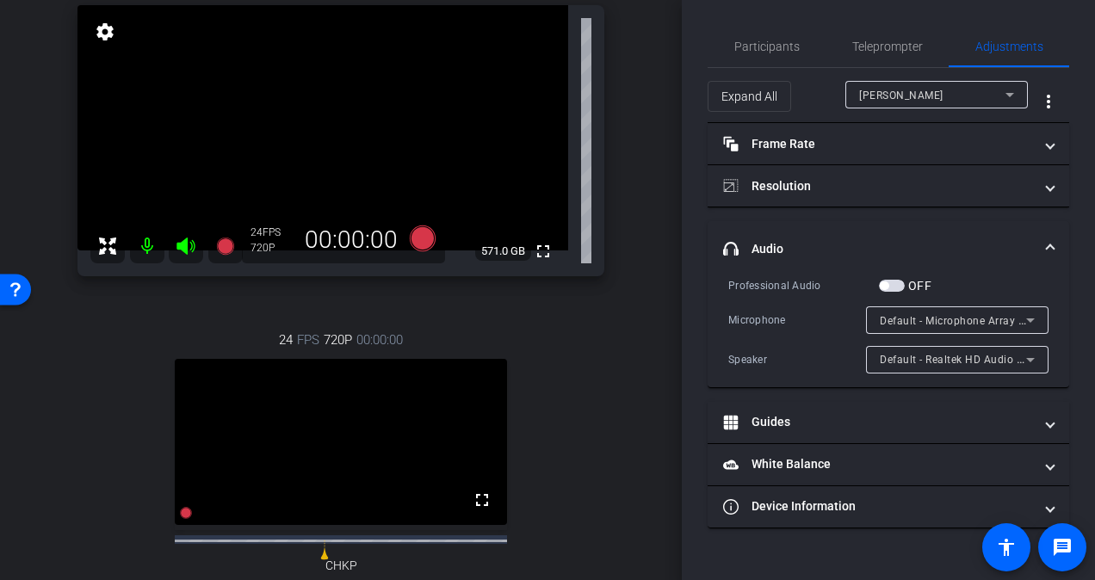
click at [1041, 316] on div "Default - Microphone Array (Intel® Smart Sound Technology for Digital Microphon…" at bounding box center [957, 320] width 182 height 28
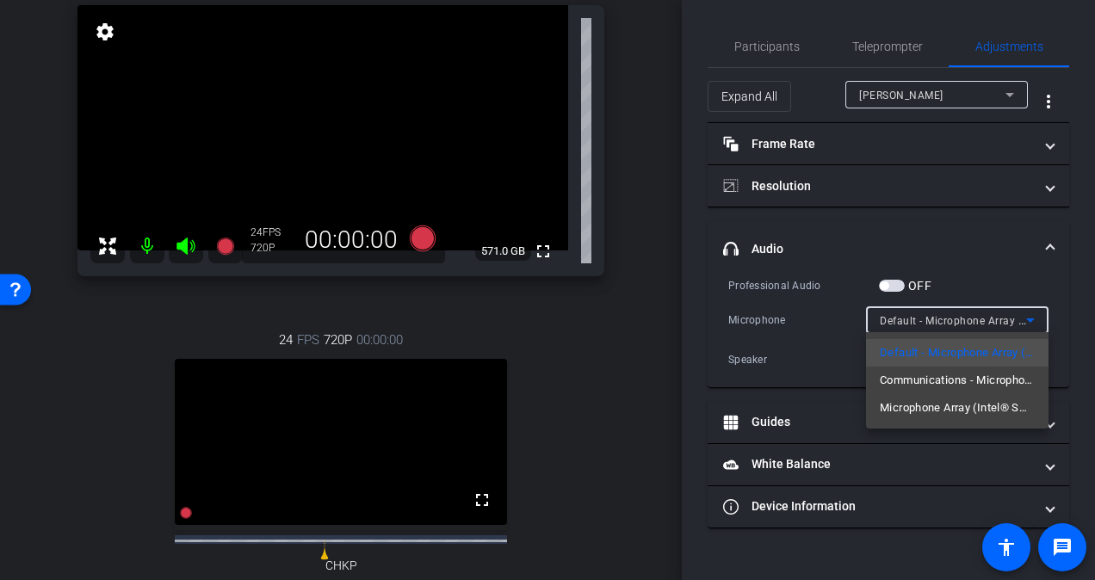
click at [1041, 316] on div at bounding box center [547, 290] width 1095 height 580
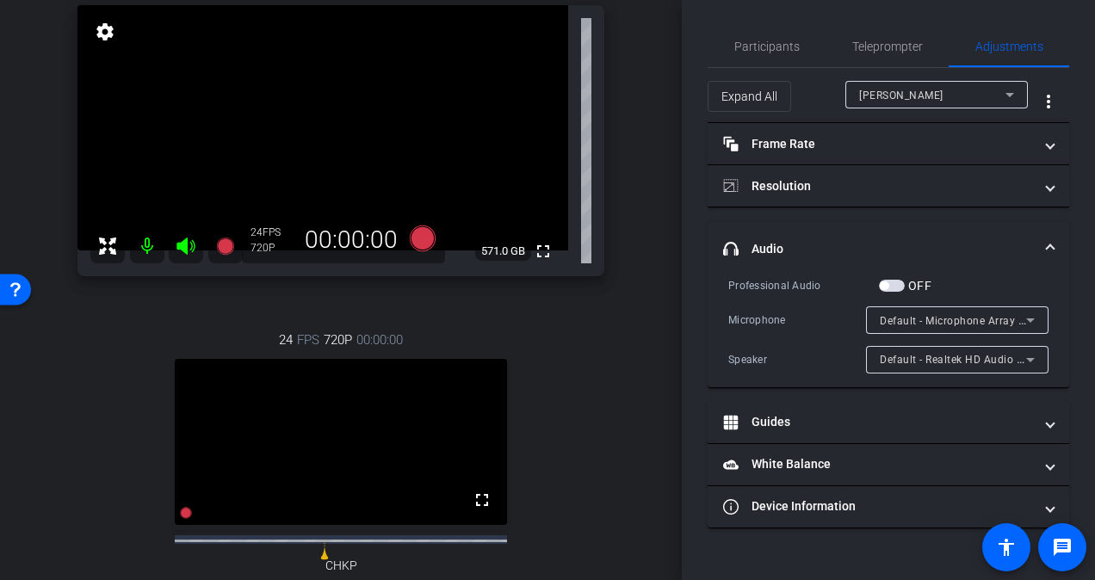
click at [893, 287] on span "button" at bounding box center [892, 286] width 26 height 12
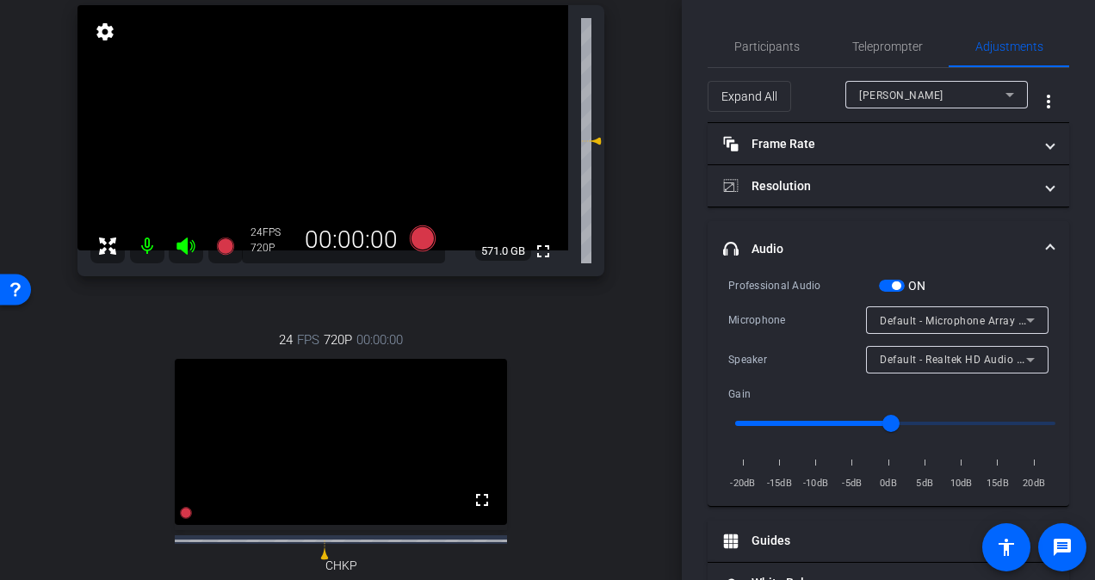
click at [865, 420] on input "range" at bounding box center [895, 423] width 356 height 38
click at [840, 421] on input "range" at bounding box center [895, 423] width 356 height 38
click at [826, 421] on input "range" at bounding box center [895, 423] width 356 height 38
type input "0.5"
click at [819, 420] on input "range" at bounding box center [895, 423] width 356 height 38
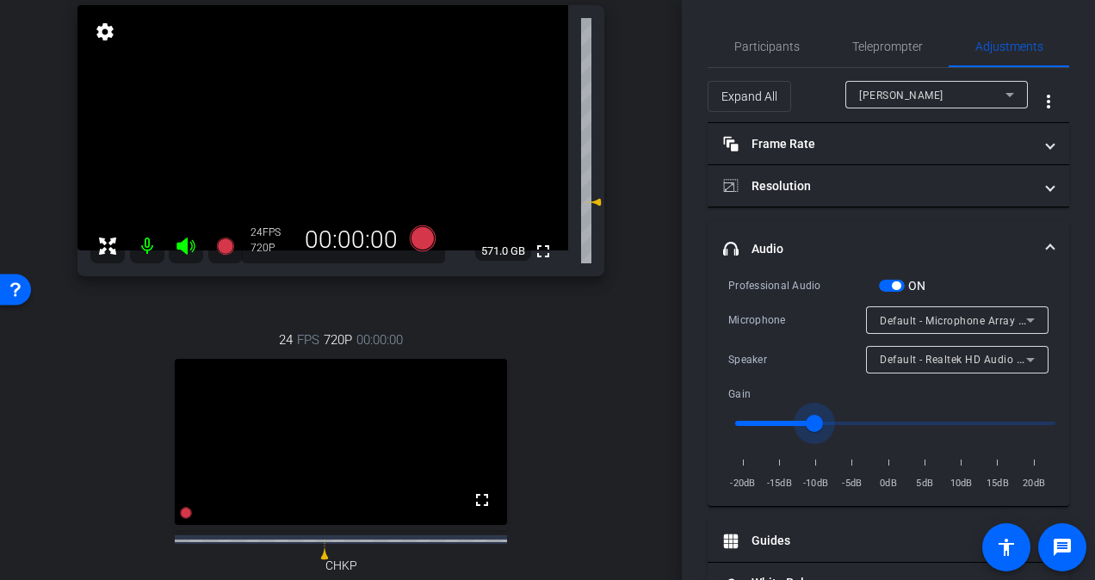
click at [895, 281] on span "button" at bounding box center [896, 285] width 9 height 9
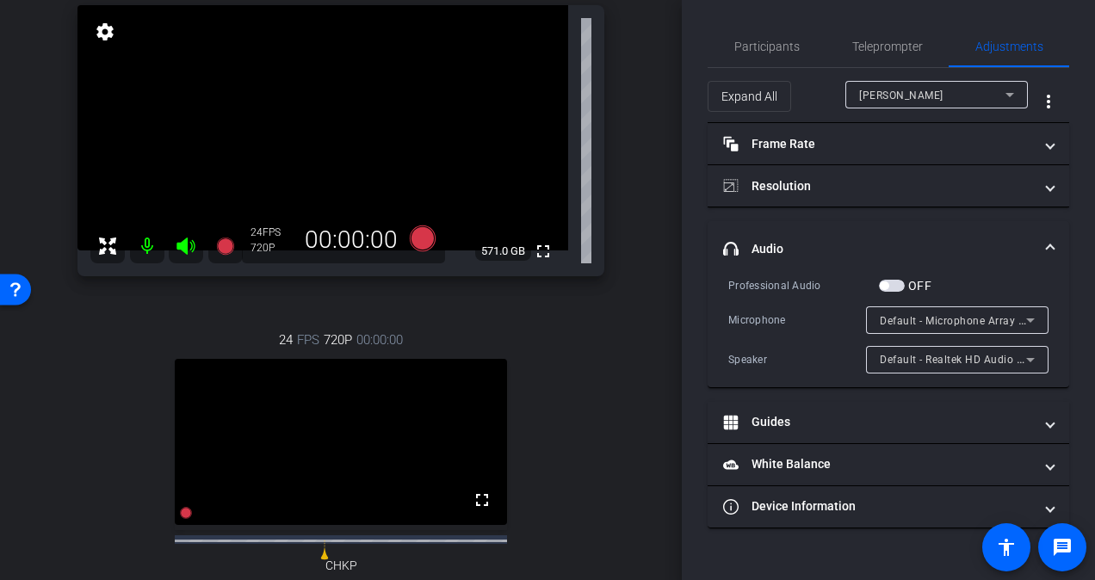
click at [963, 90] on div "Blake Anderson" at bounding box center [932, 95] width 146 height 22
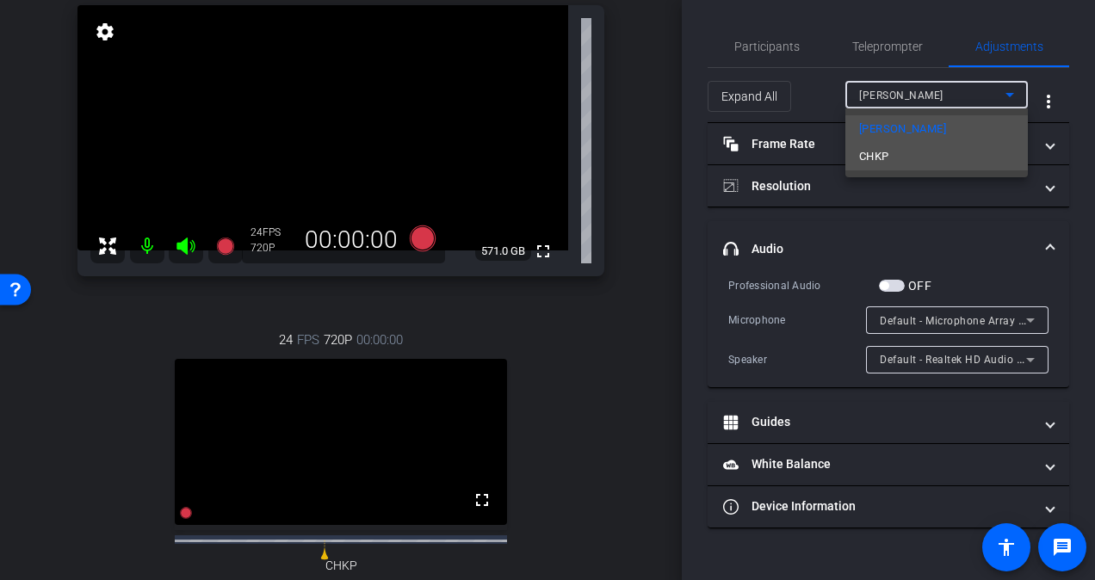
click at [941, 160] on mat-option "CHKP" at bounding box center [936, 157] width 182 height 28
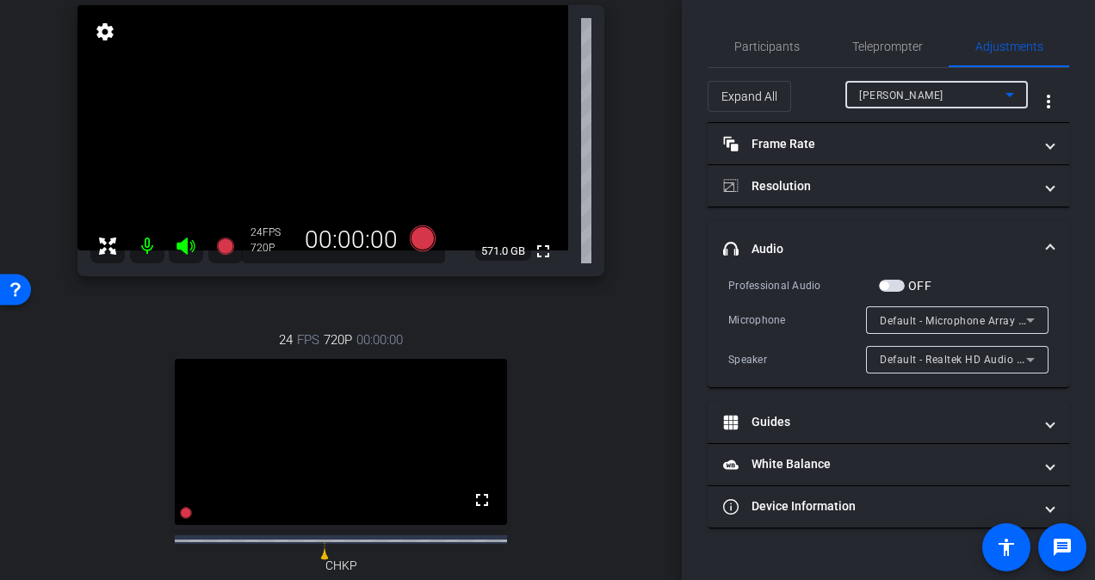
type input "11000"
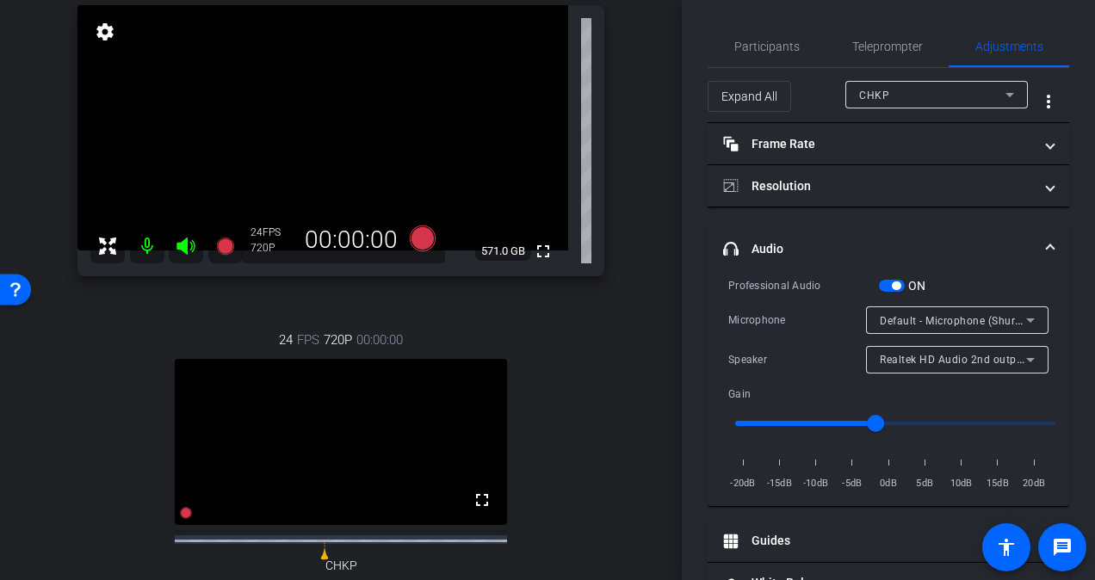
click at [902, 280] on button "ON" at bounding box center [892, 286] width 26 height 12
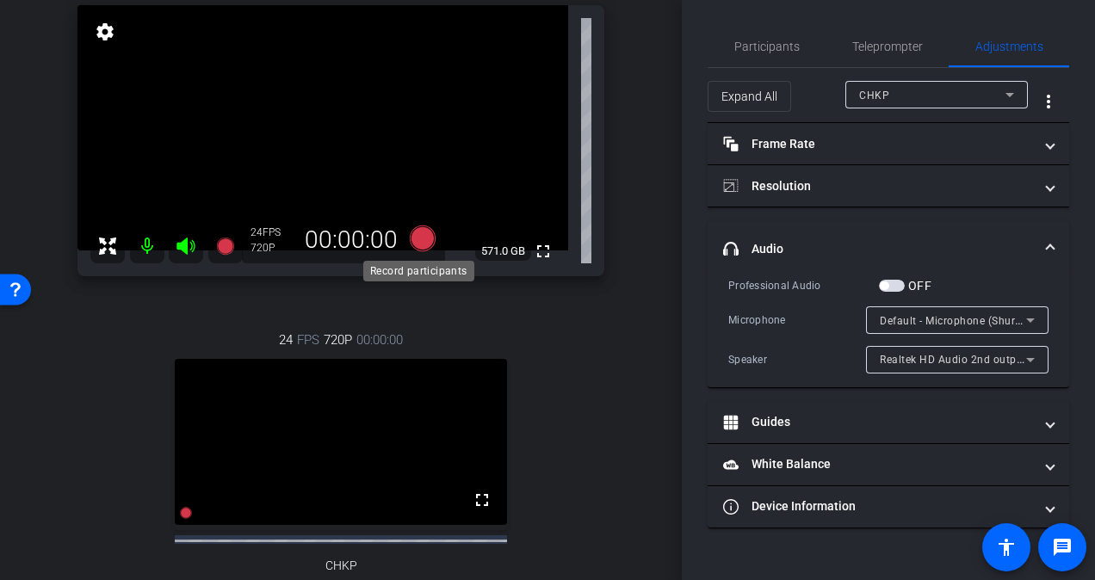
click at [412, 237] on icon at bounding box center [423, 238] width 26 height 26
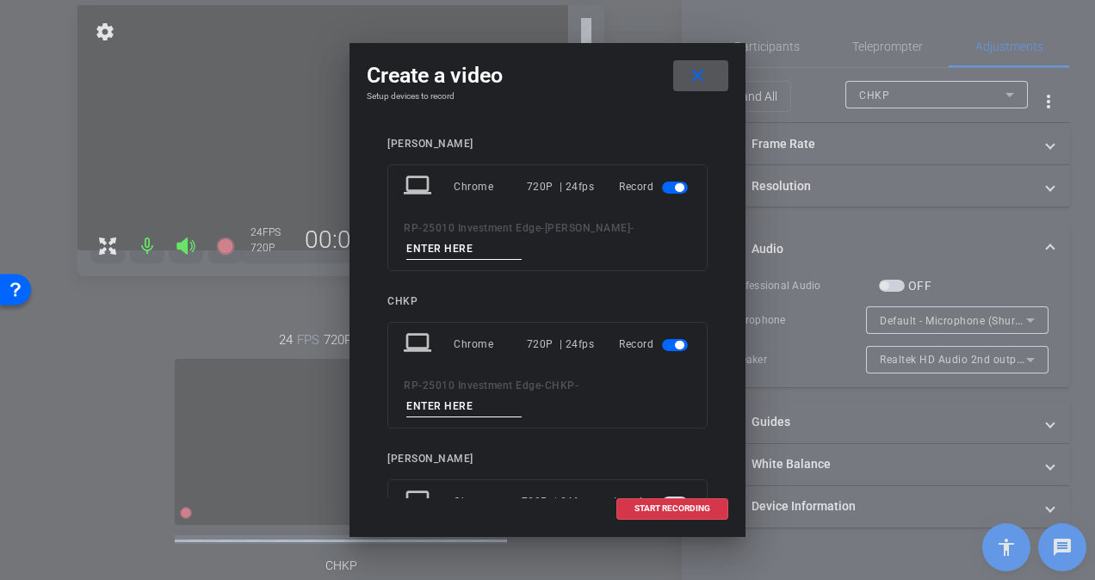
click at [460, 238] on div "RP-25010 Investment Edge - Blake Anderson -" at bounding box center [547, 239] width 287 height 42
click at [453, 242] on input at bounding box center [463, 249] width 115 height 22
type input "take 1"
click at [472, 399] on input at bounding box center [463, 407] width 115 height 22
type input "take1"
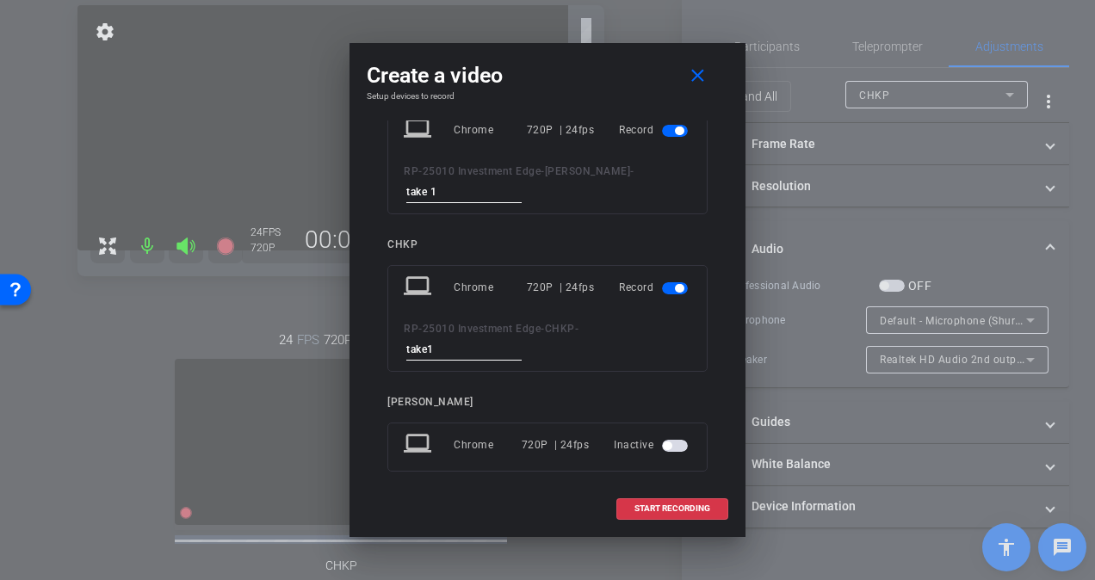
scroll to position [70, 0]
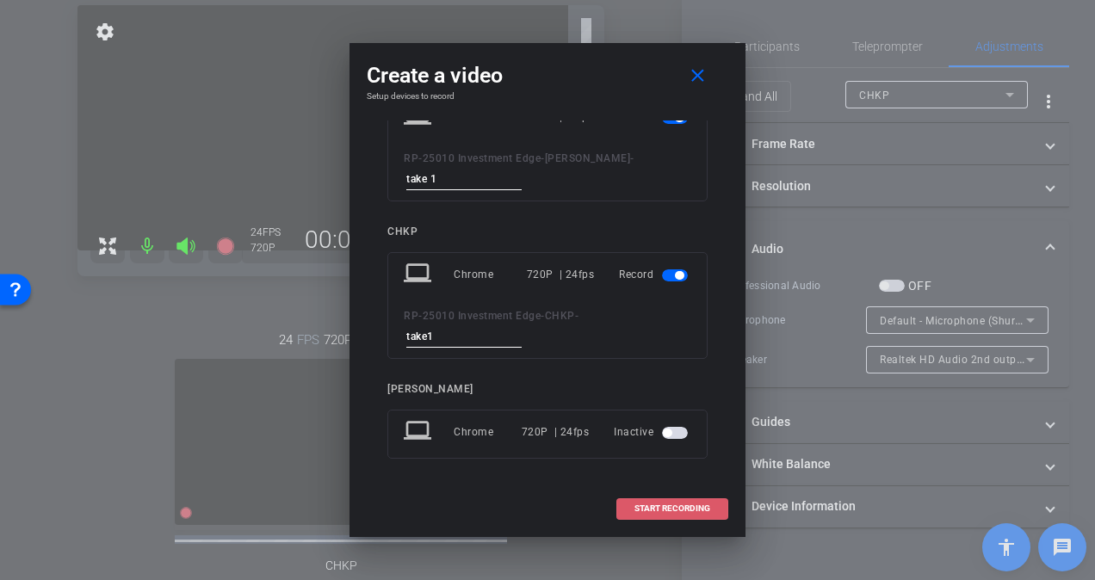
click at [674, 498] on span at bounding box center [672, 508] width 110 height 41
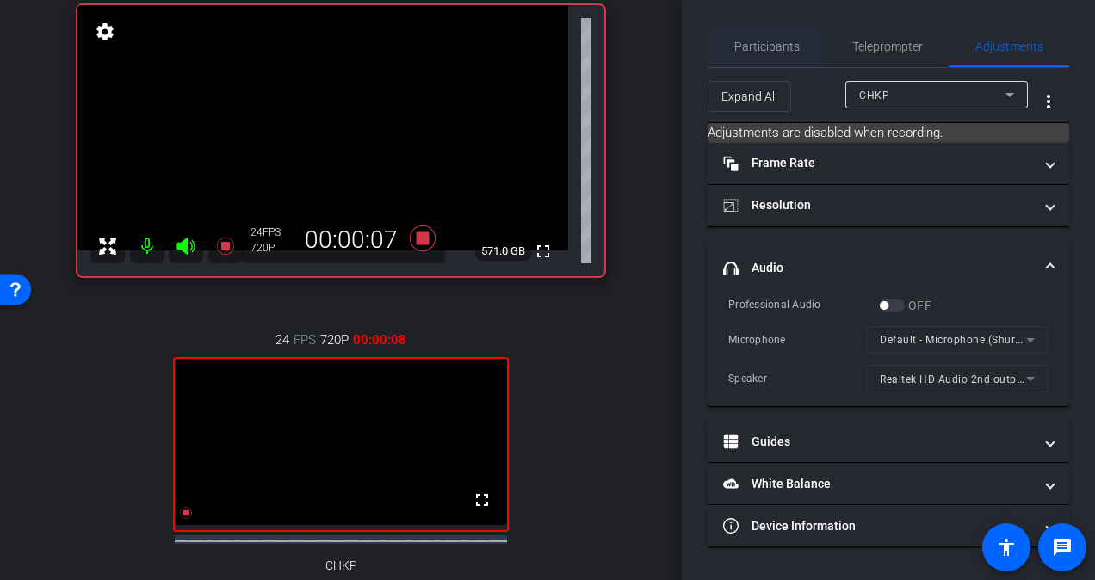
click at [771, 44] on span "Participants" at bounding box center [766, 46] width 65 height 12
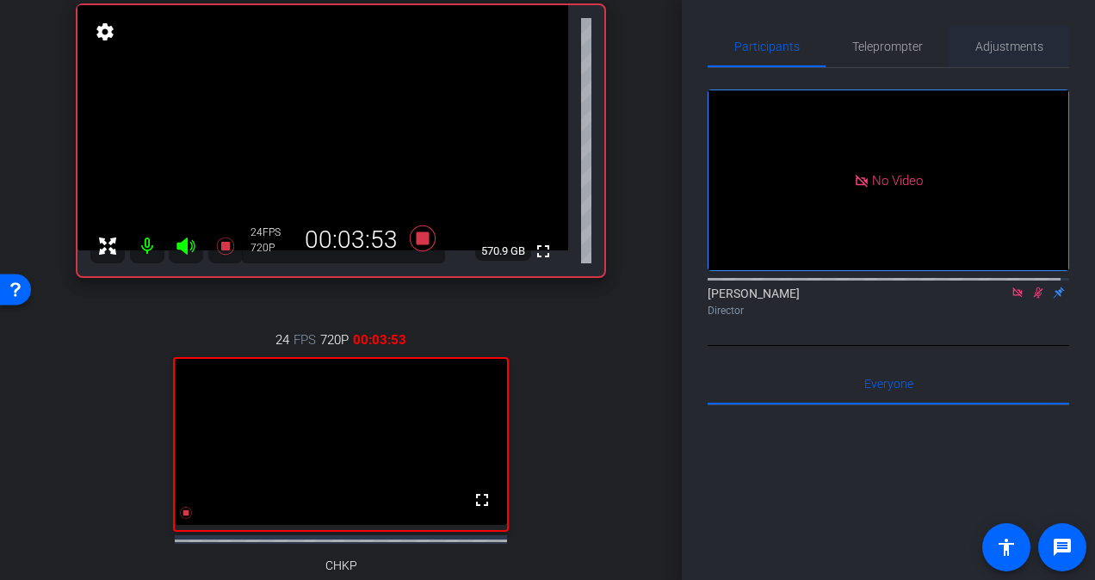
click at [980, 38] on span "Adjustments" at bounding box center [1009, 46] width 68 height 41
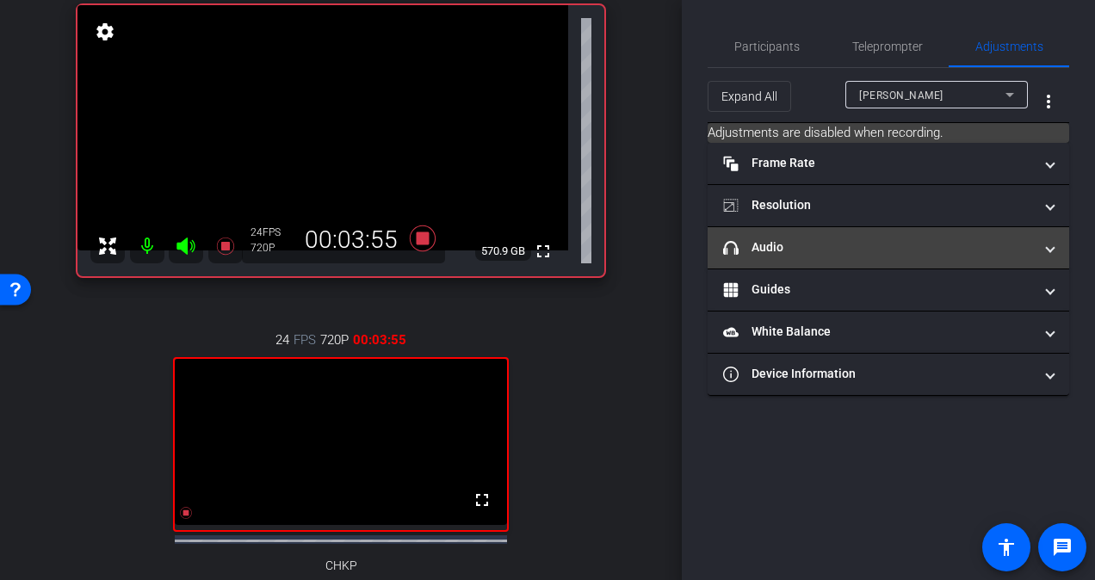
click at [880, 259] on mat-expansion-panel-header "headphone icon Audio" at bounding box center [887, 247] width 361 height 41
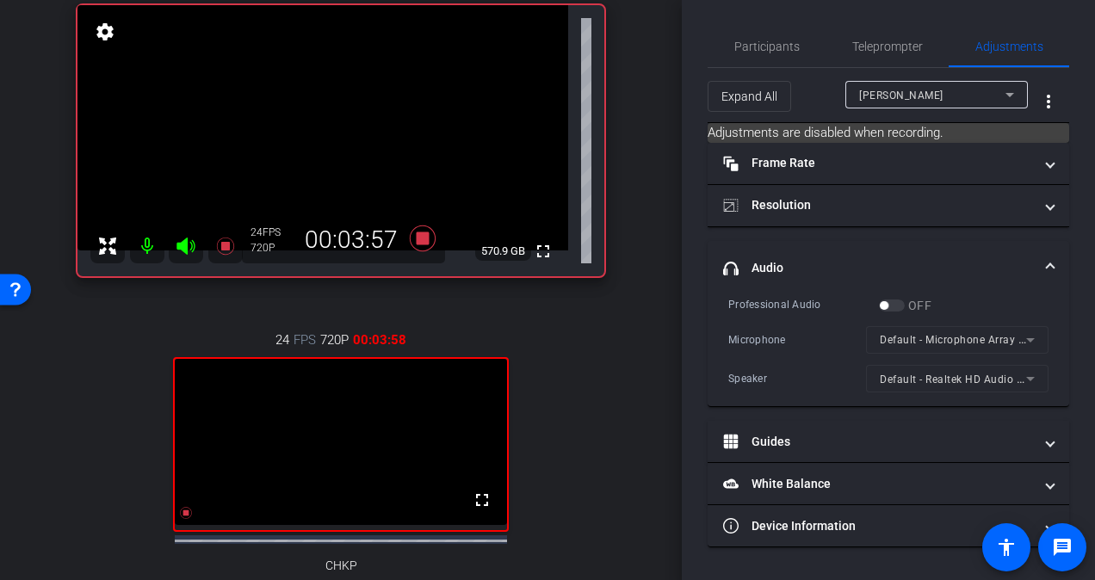
click at [945, 96] on div "Blake Anderson" at bounding box center [932, 95] width 146 height 22
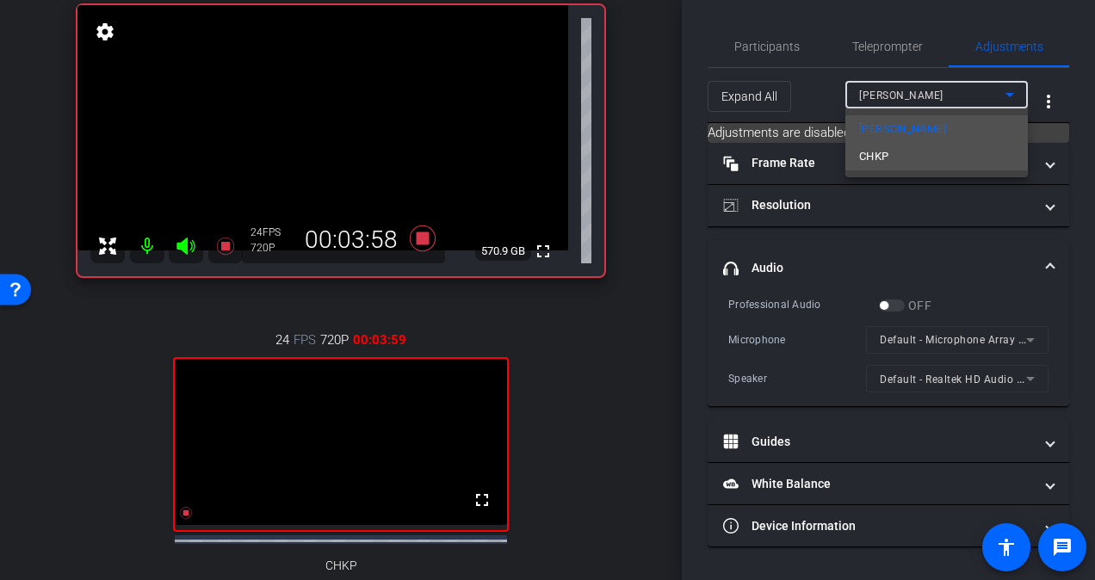
click at [910, 150] on mat-option "CHKP" at bounding box center [936, 157] width 182 height 28
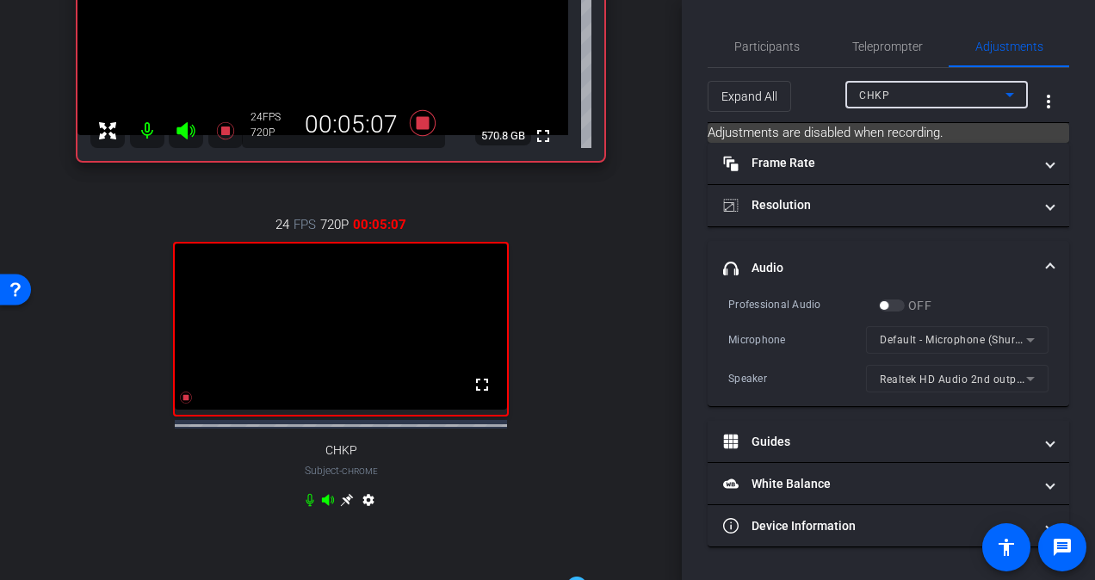
scroll to position [306, 0]
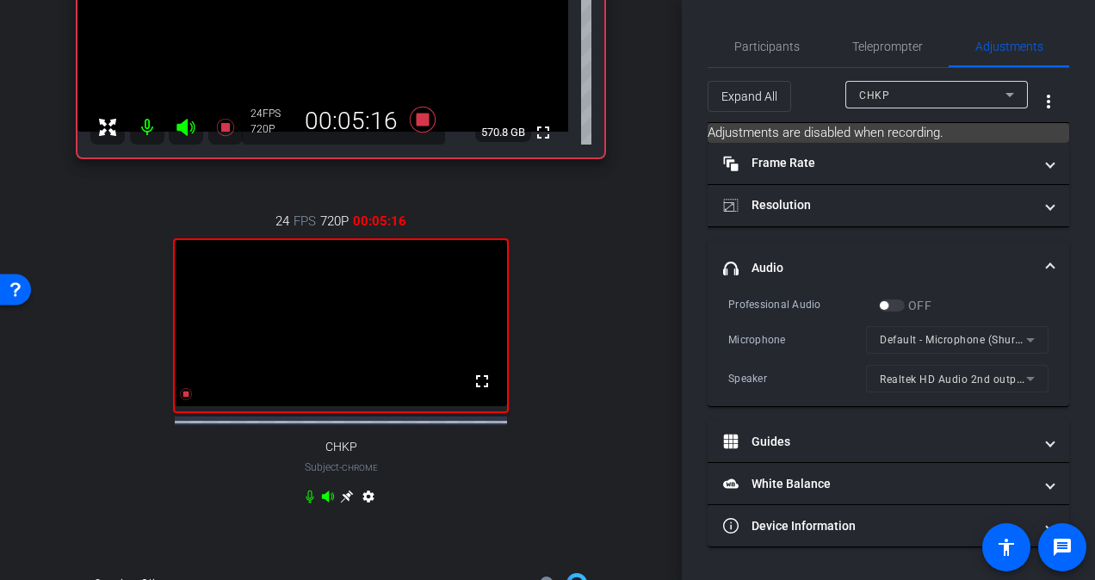
click at [344, 503] on icon at bounding box center [347, 497] width 14 height 14
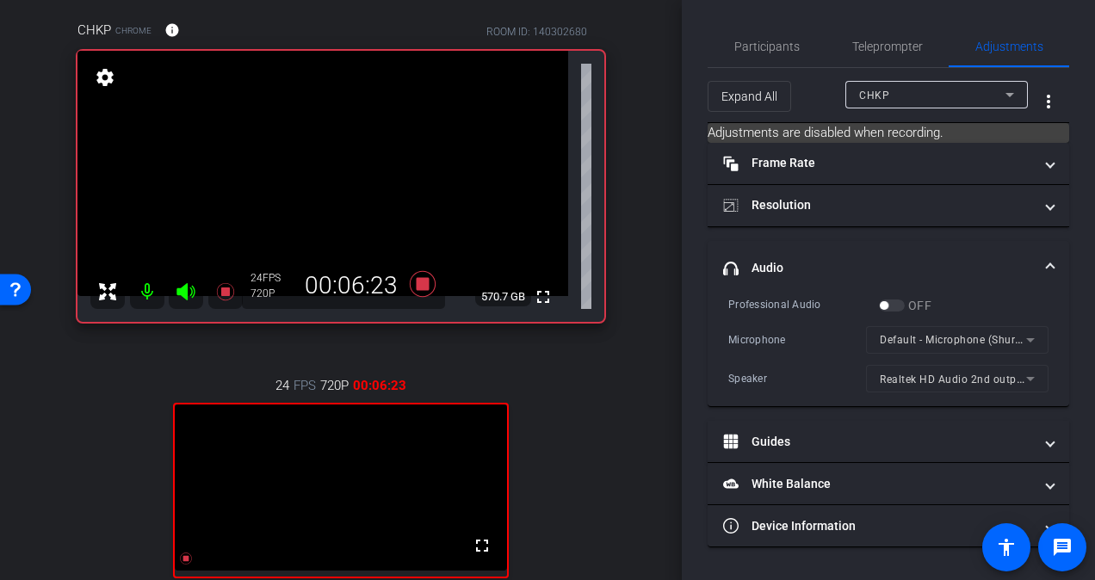
scroll to position [138, 0]
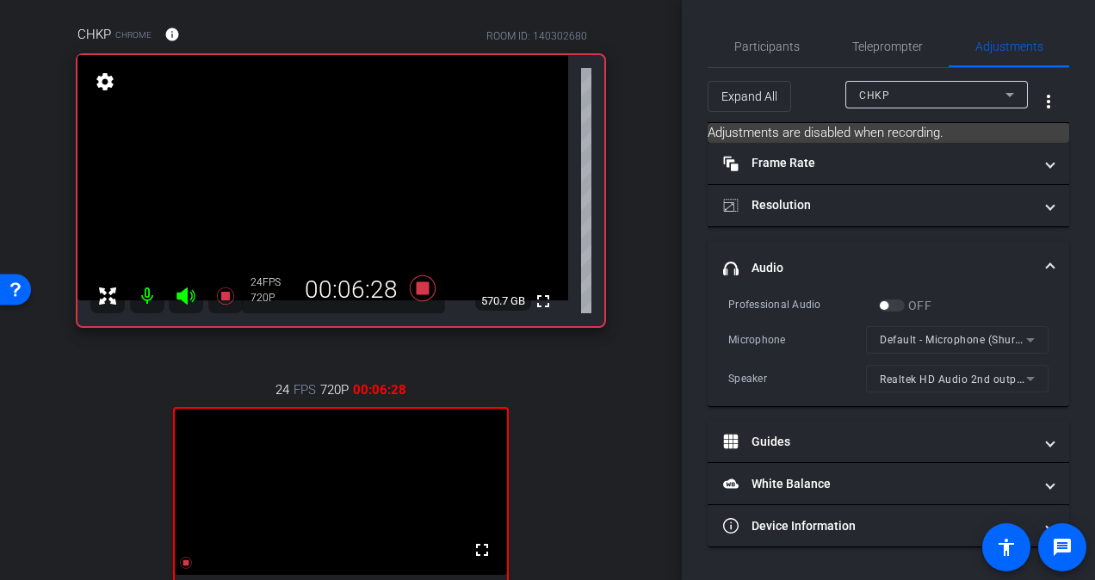
click at [682, 231] on div "Participants Teleprompter Adjustments James Zaguroli Director Everyone 0 Mark a…" at bounding box center [888, 290] width 413 height 580
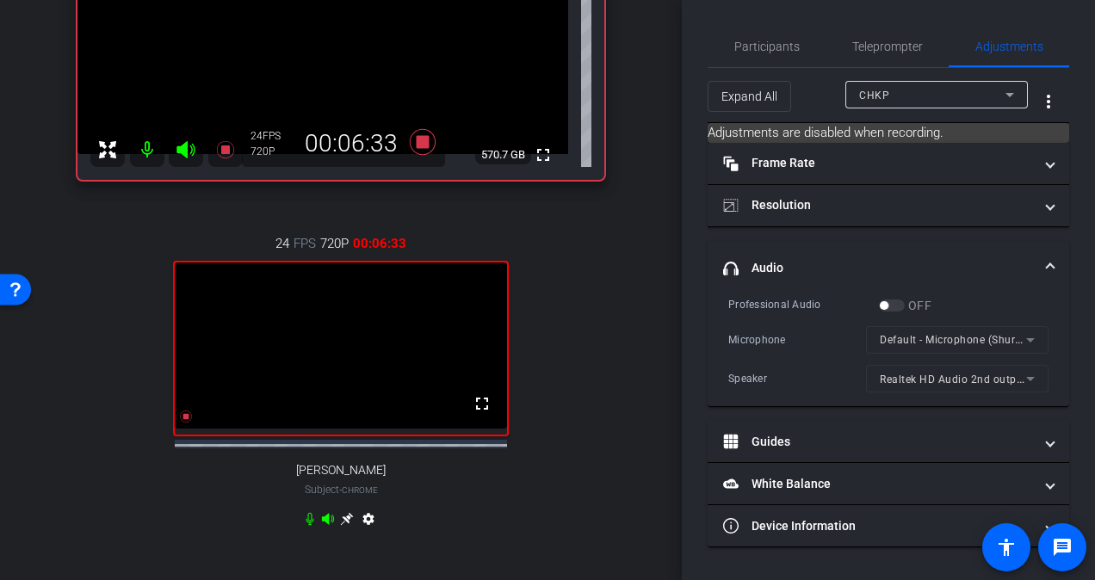
scroll to position [290, 0]
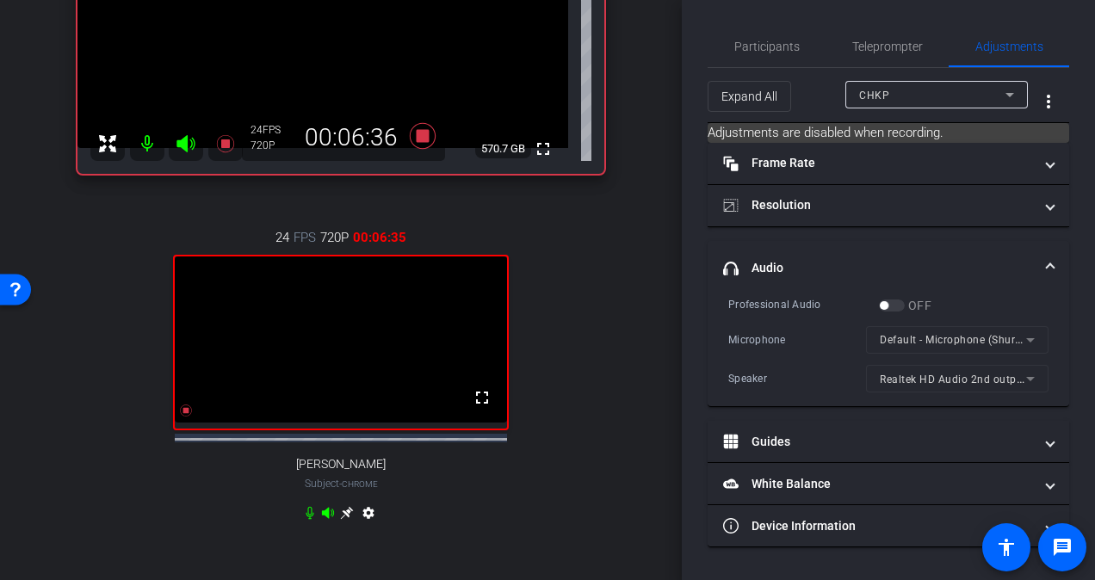
click at [306, 520] on icon at bounding box center [310, 513] width 14 height 14
click at [306, 520] on icon at bounding box center [310, 513] width 10 height 13
click at [306, 520] on icon at bounding box center [310, 513] width 14 height 14
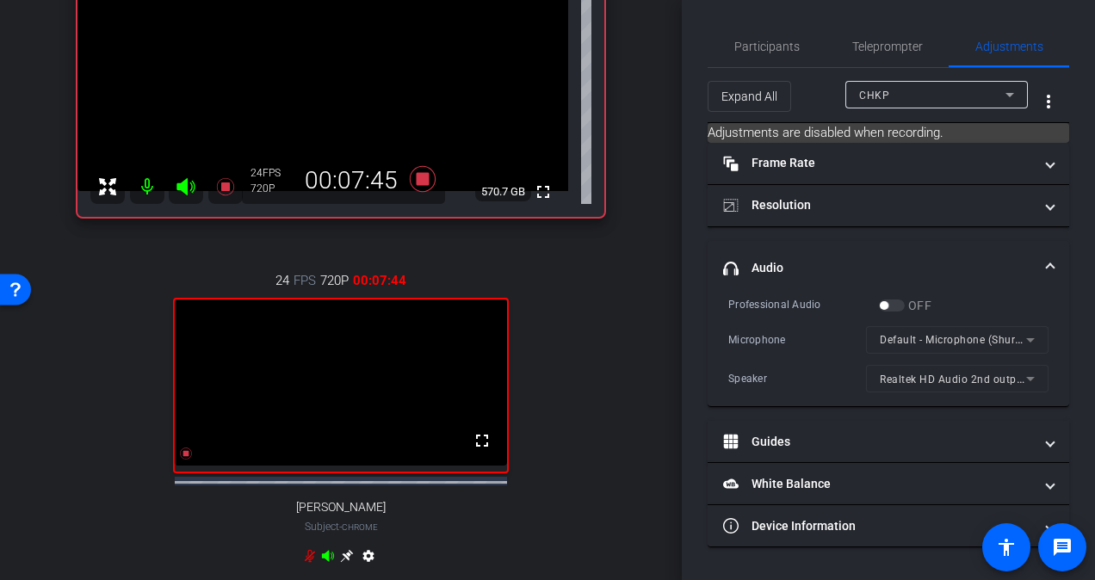
scroll to position [258, 0]
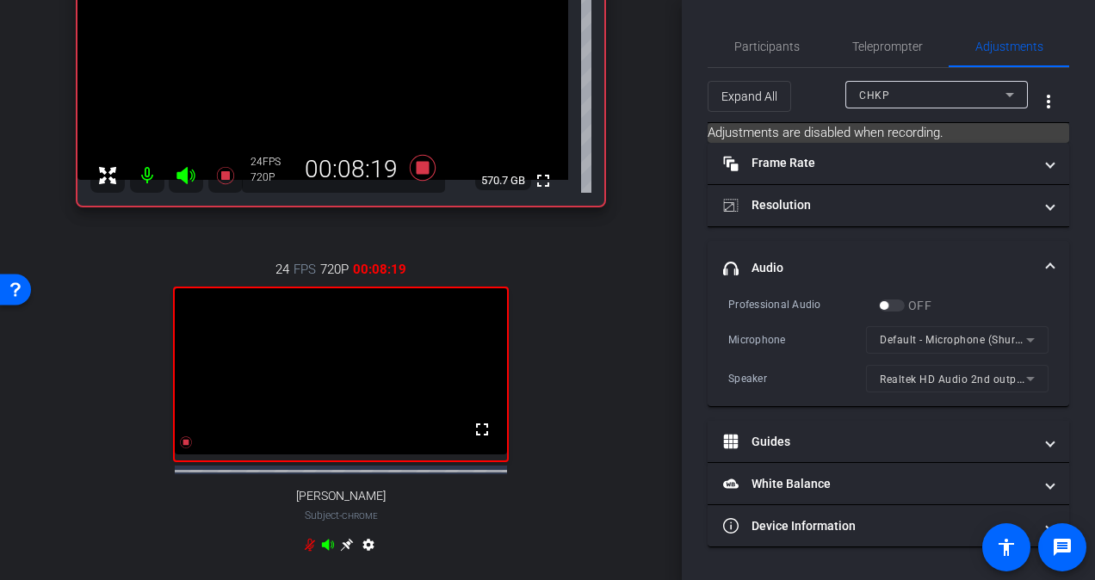
click at [305, 552] on icon at bounding box center [310, 545] width 14 height 14
click at [306, 552] on icon at bounding box center [310, 545] width 14 height 14
click at [306, 552] on icon at bounding box center [310, 545] width 8 height 13
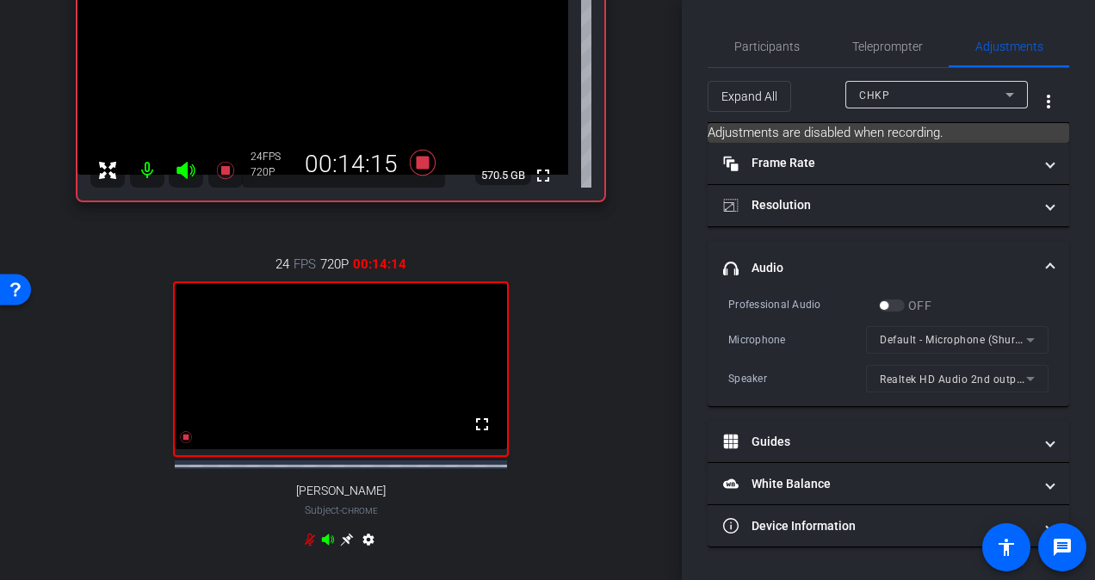
click at [305, 546] on icon at bounding box center [310, 540] width 14 height 14
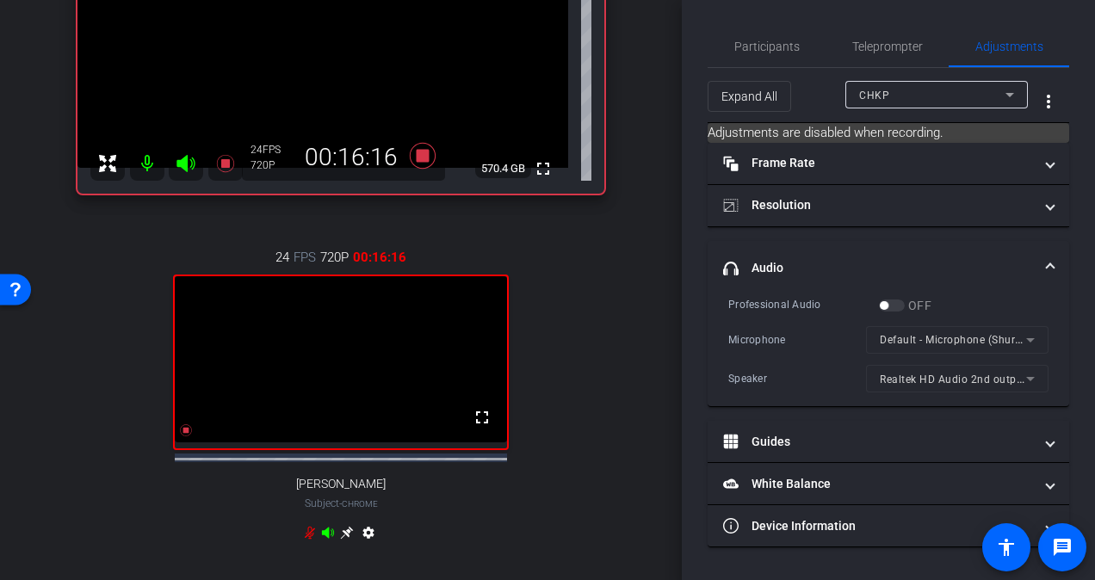
scroll to position [275, 0]
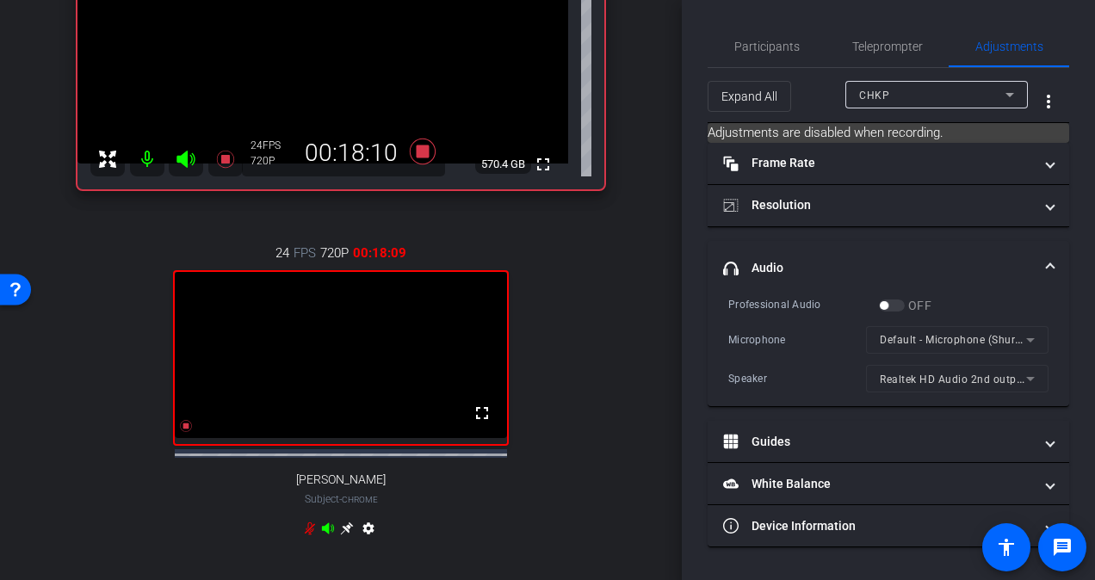
click at [305, 535] on icon at bounding box center [310, 528] width 10 height 13
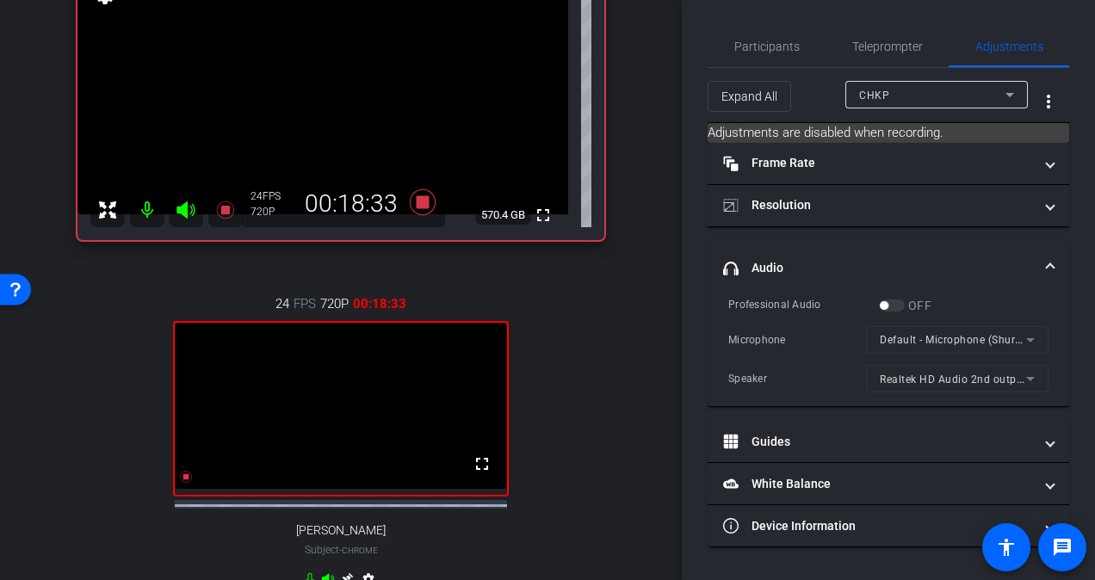
scroll to position [170, 0]
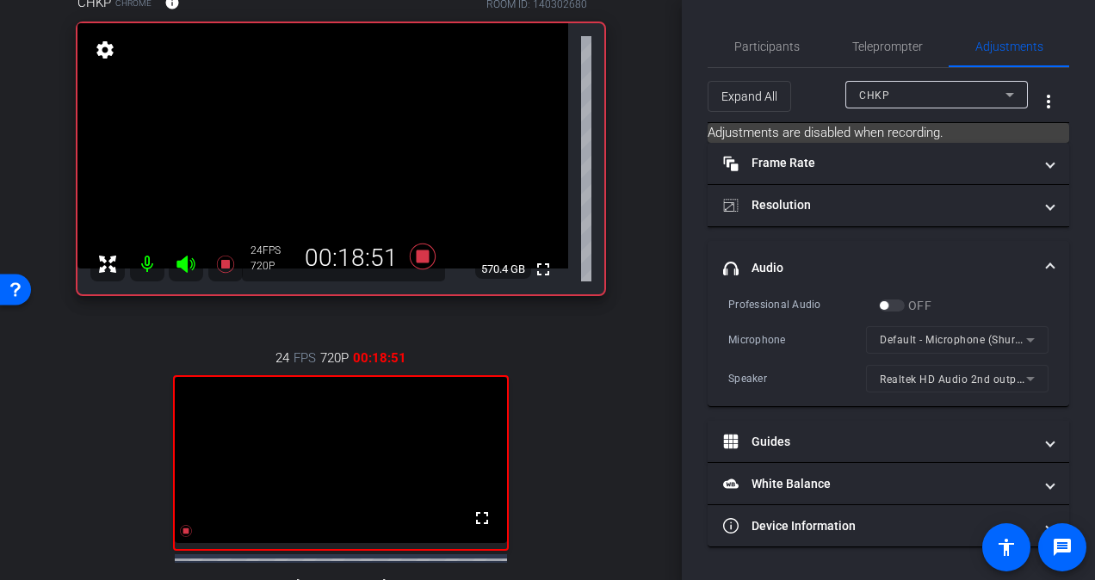
click at [146, 262] on mat-icon at bounding box center [147, 264] width 34 height 34
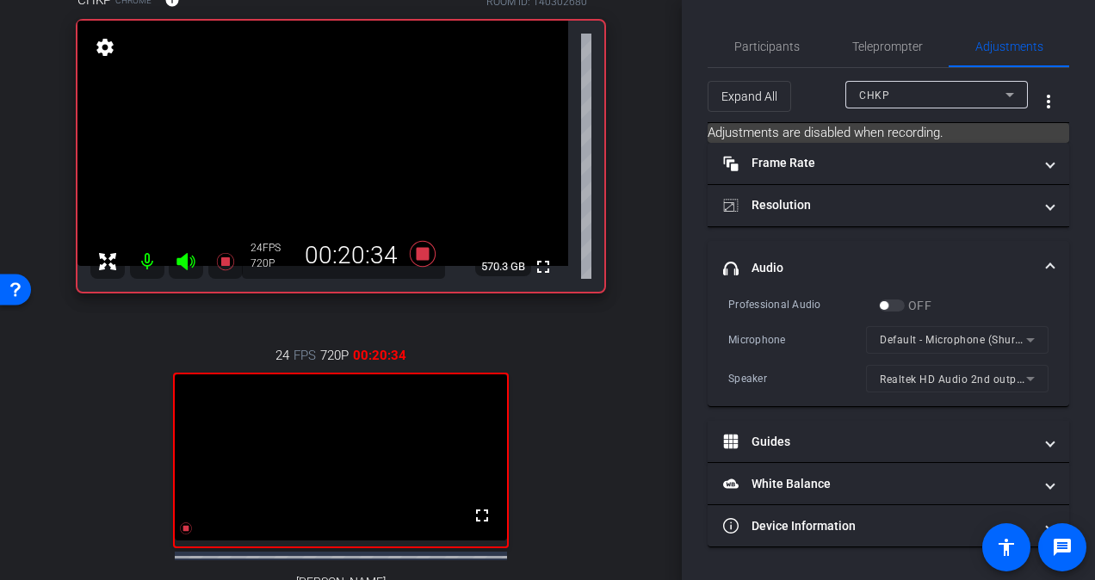
scroll to position [166, 0]
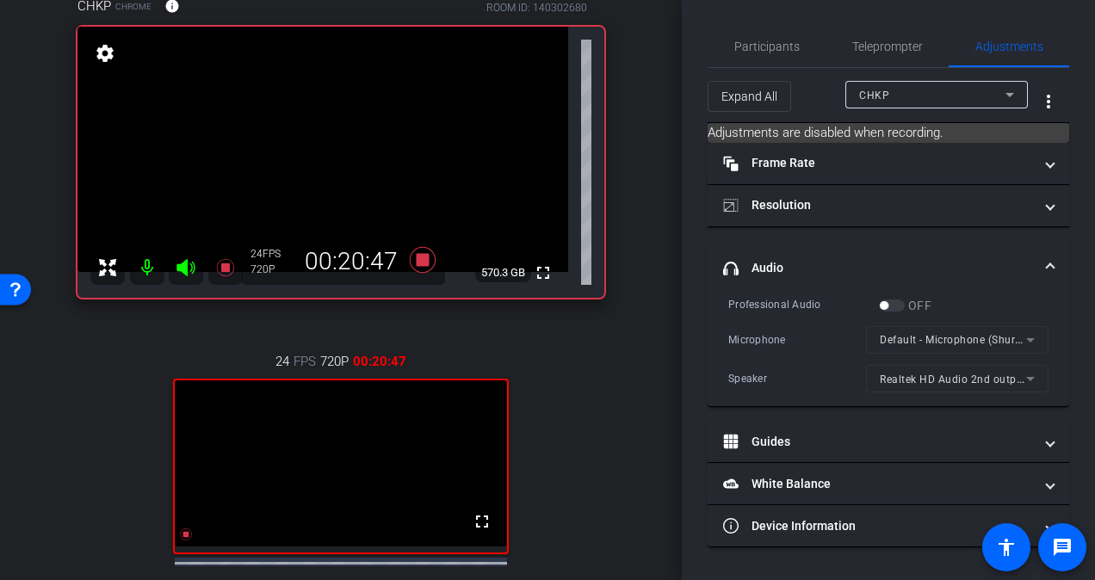
drag, startPoint x: 672, startPoint y: 222, endPoint x: 680, endPoint y: 236, distance: 15.8
click at [680, 236] on div "arrow_back RP-25010 Investment Edge Back to project Send invite account_box gri…" at bounding box center [341, 290] width 682 height 580
click at [681, 244] on div "arrow_back RP-25010 Investment Edge Back to project Send invite account_box gri…" at bounding box center [547, 290] width 1095 height 580
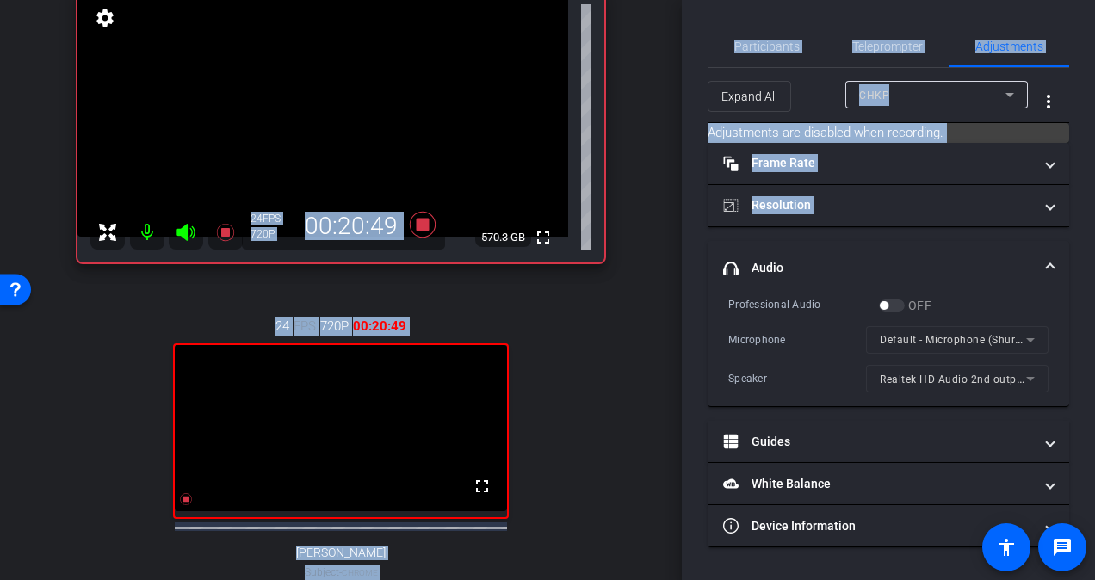
scroll to position [224, 0]
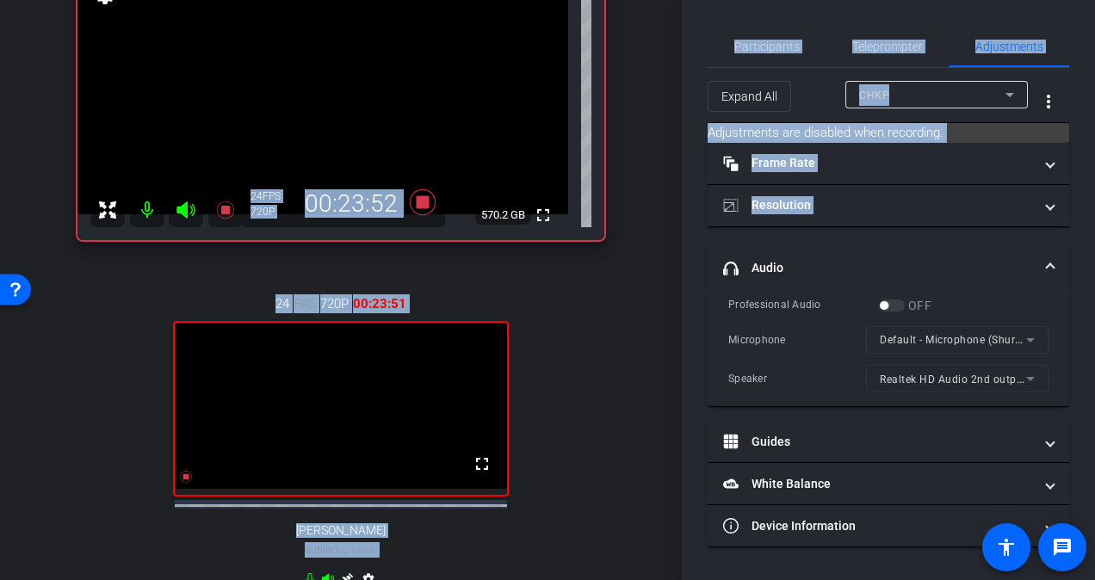
click at [141, 513] on div "24 FPS 720P 00:23:51 fullscreen Blake Anderson Subject - Chrome settings" at bounding box center [340, 443] width 527 height 355
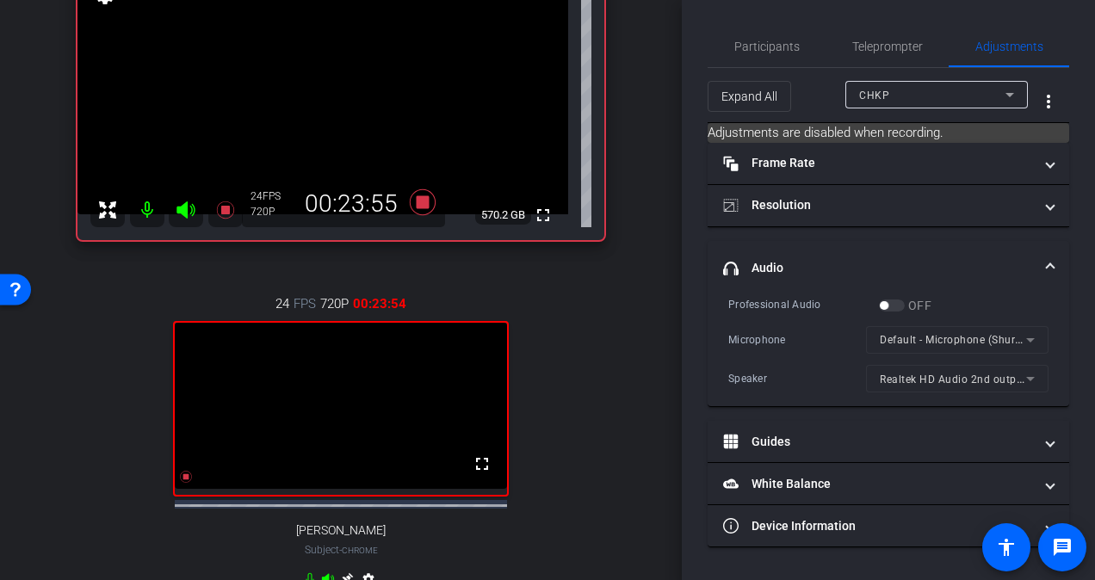
click at [639, 346] on div "arrow_back RP-25010 Investment Edge Back to project Send invite account_box gri…" at bounding box center [341, 66] width 682 height 580
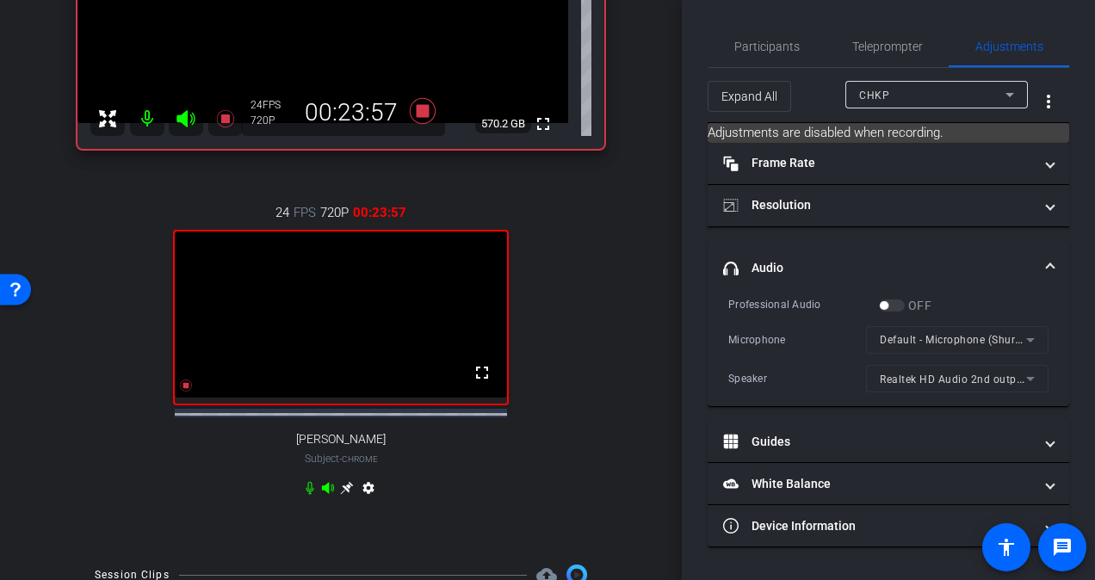
scroll to position [329, 0]
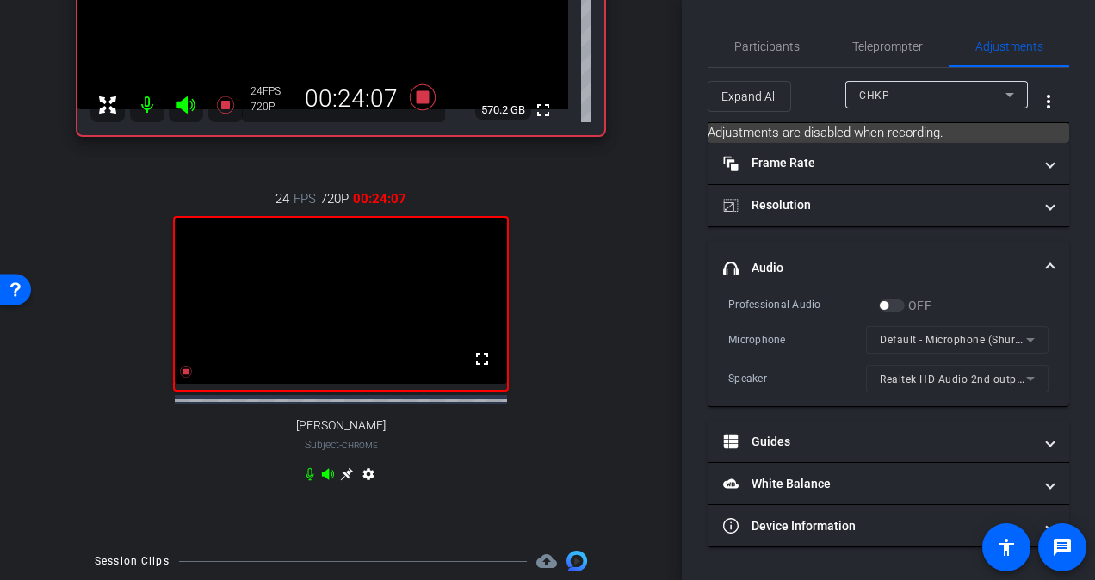
click at [306, 481] on icon at bounding box center [310, 474] width 8 height 13
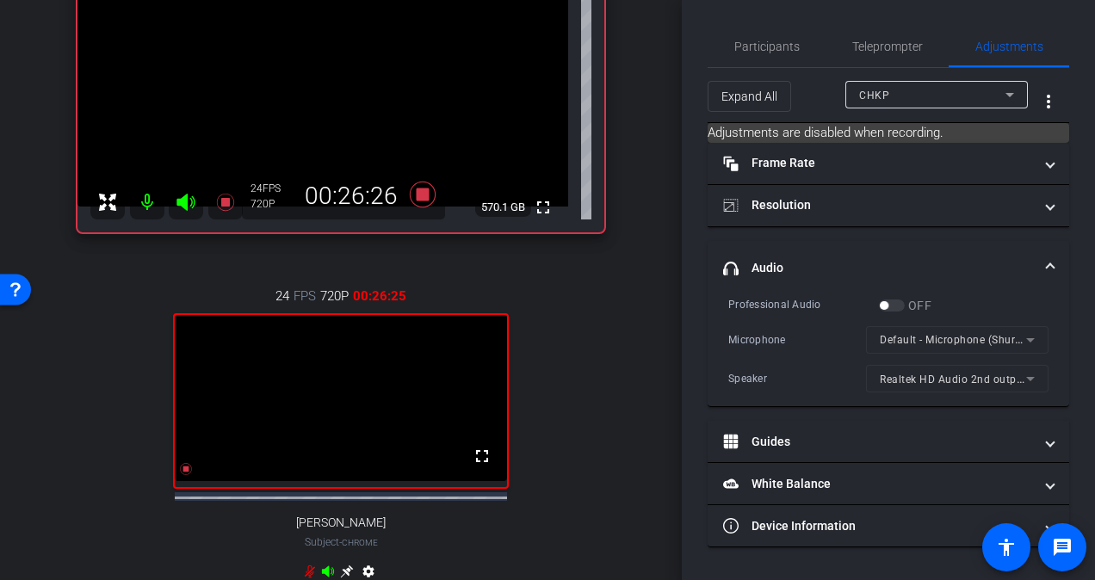
scroll to position [251, 0]
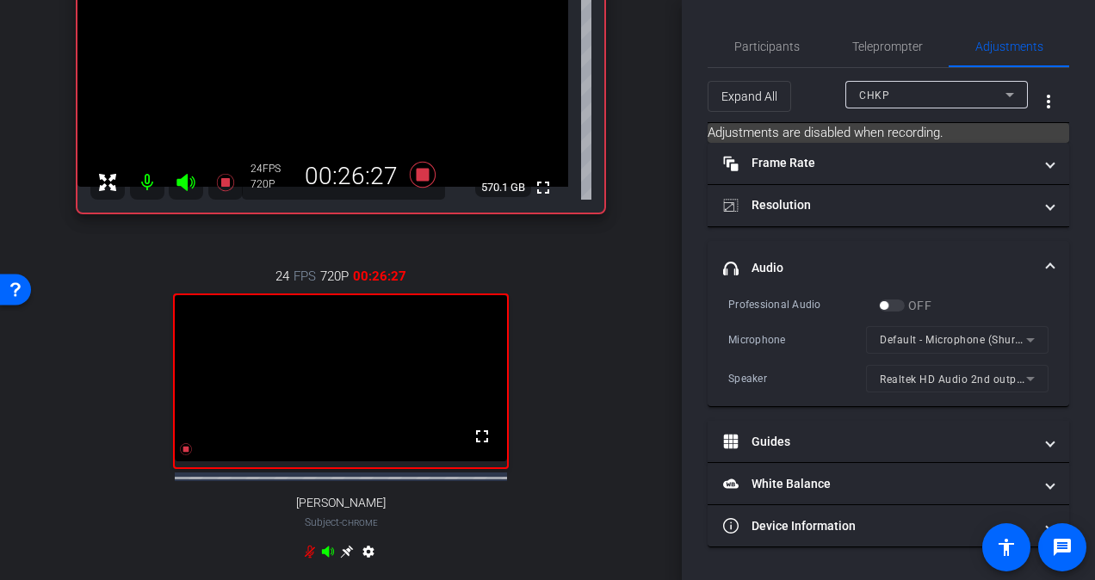
click at [305, 559] on icon at bounding box center [310, 552] width 14 height 14
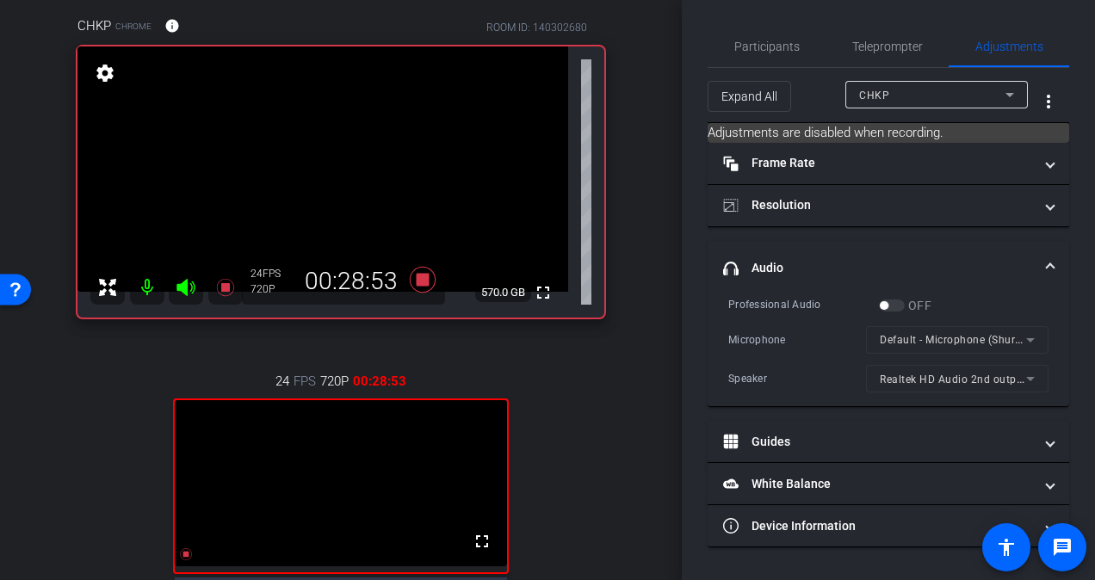
scroll to position [116, 0]
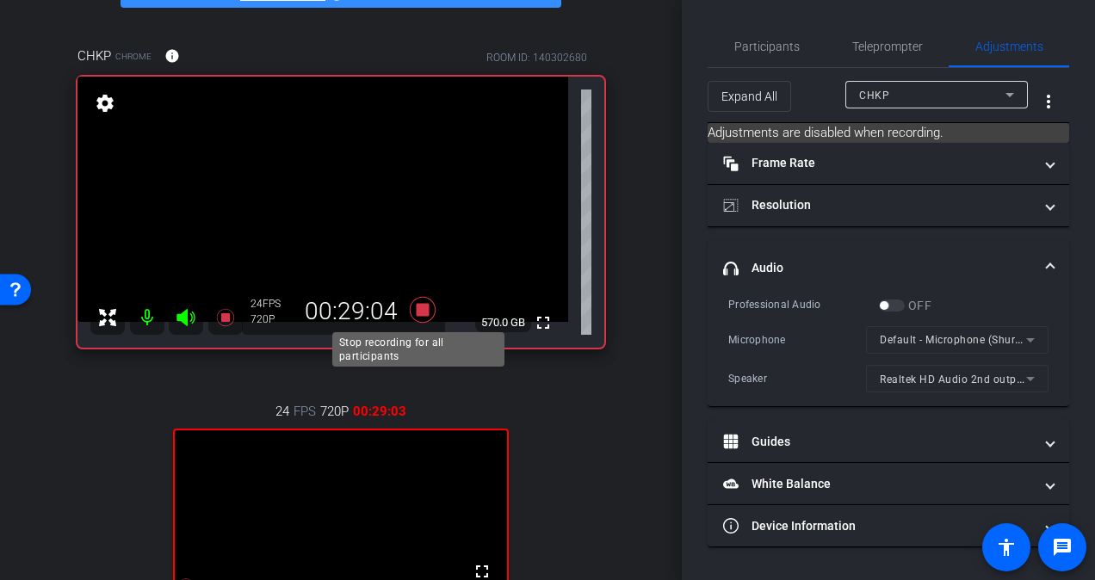
click at [417, 310] on icon at bounding box center [423, 310] width 26 height 26
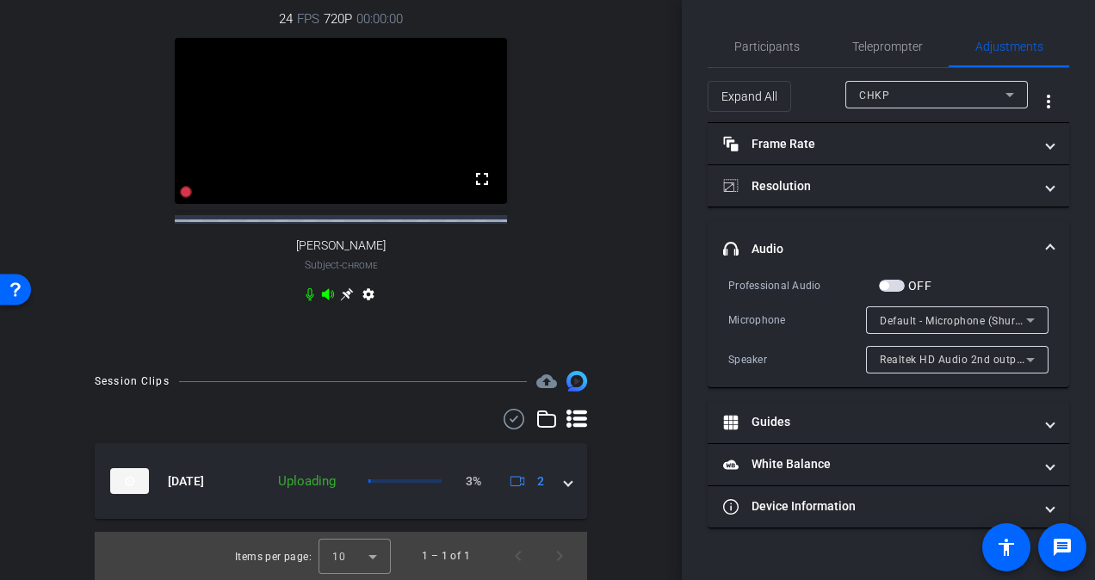
scroll to position [523, 0]
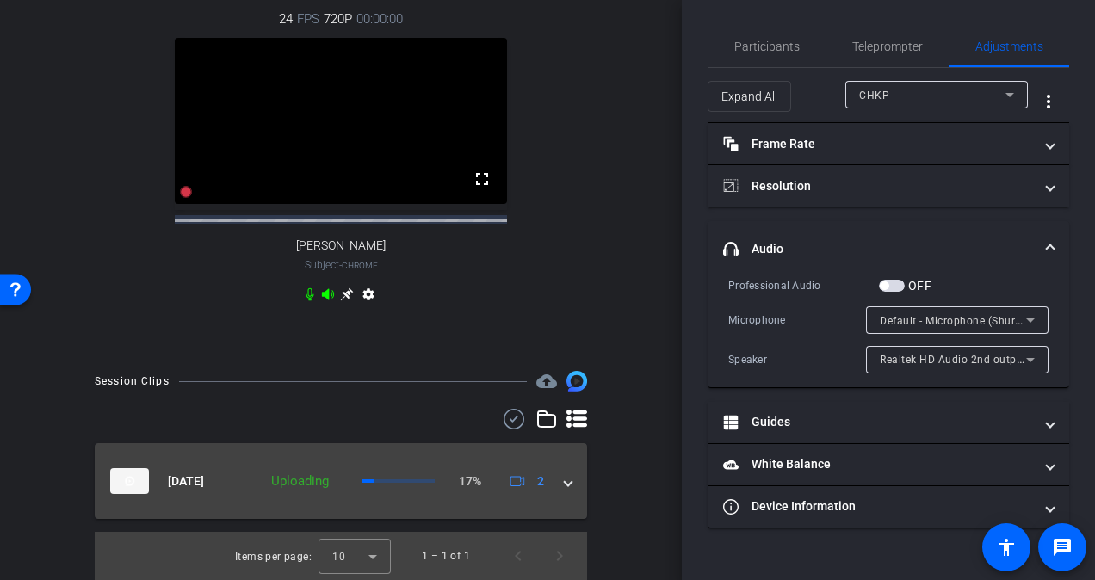
click at [565, 481] on span at bounding box center [568, 481] width 7 height 18
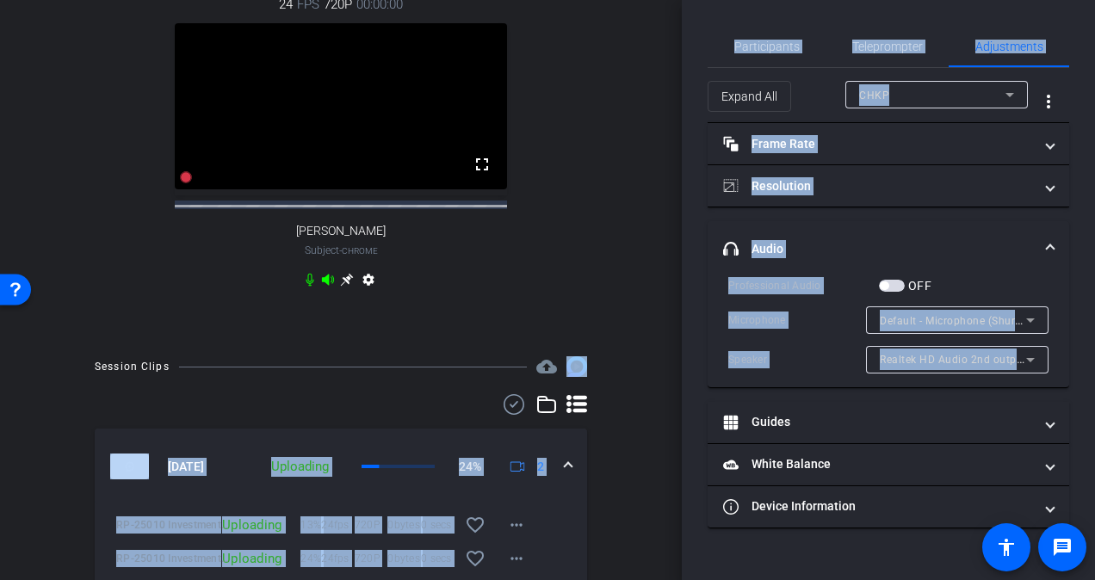
drag, startPoint x: 673, startPoint y: 370, endPoint x: 687, endPoint y: 433, distance: 64.3
click at [687, 433] on div "arrow_back RP-25010 Investment Edge Back to project Send invite account_box gri…" at bounding box center [547, 290] width 1095 height 580
drag, startPoint x: 687, startPoint y: 433, endPoint x: 633, endPoint y: 432, distance: 54.2
click at [633, 432] on div "arrow_back RP-25010 Investment Edge Back to project Send invite account_box gri…" at bounding box center [341, 290] width 682 height 580
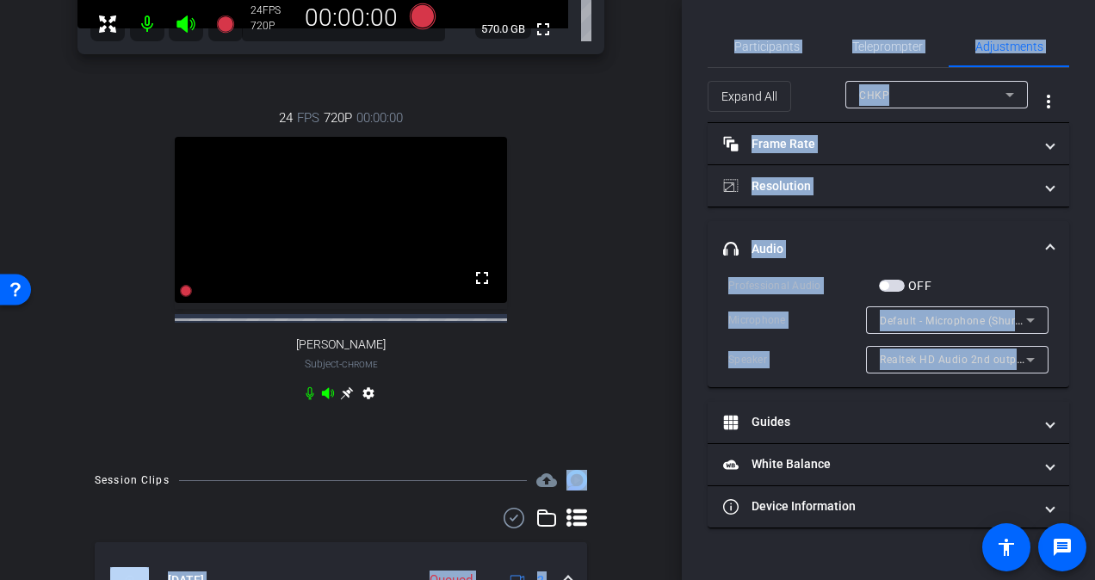
scroll to position [424, 0]
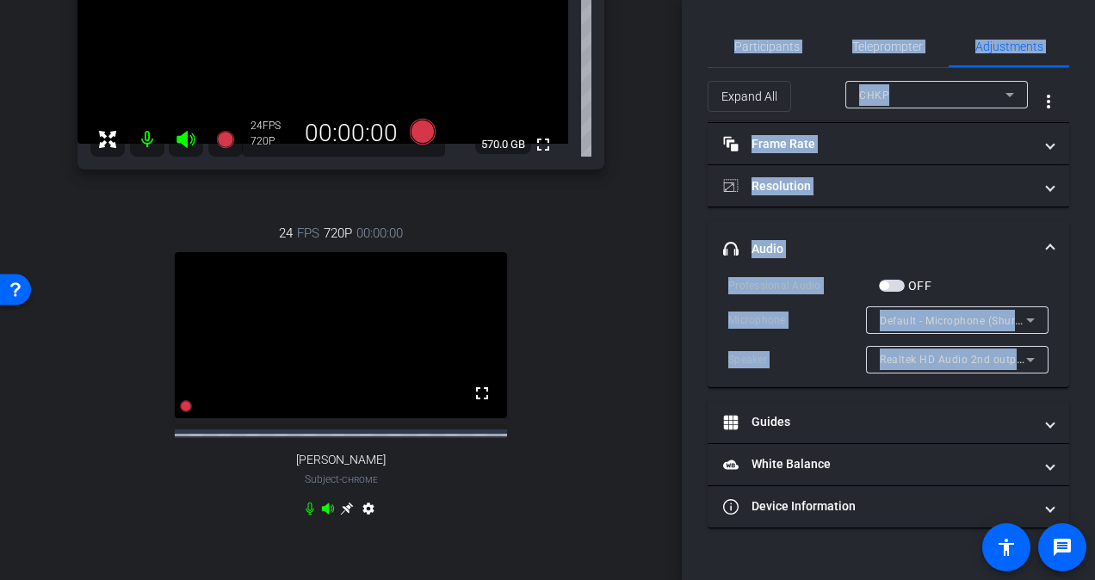
type input "11000"
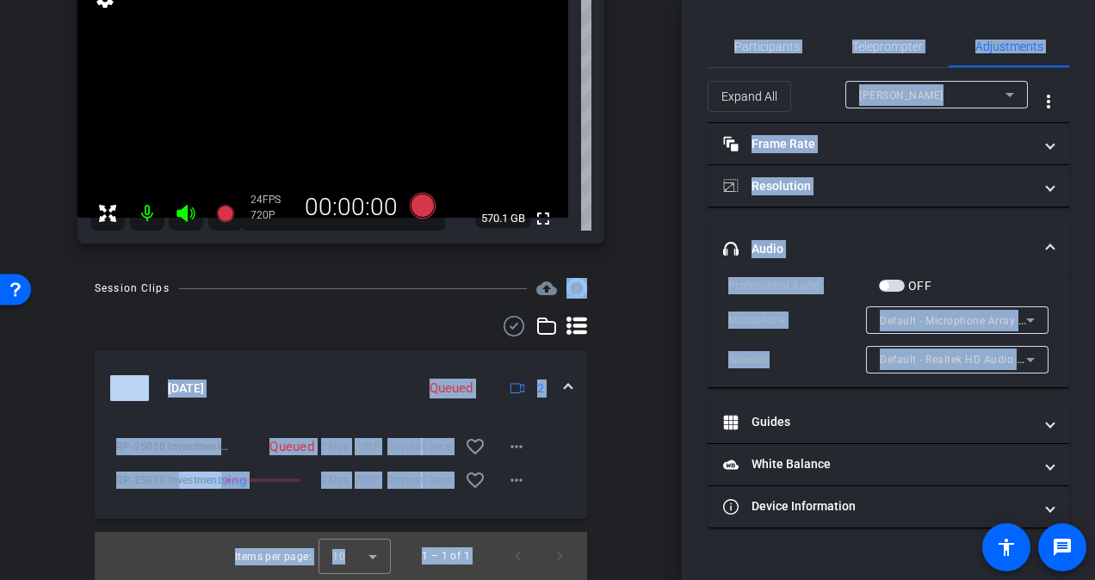
scroll to position [220, 0]
click at [417, 210] on icon at bounding box center [423, 206] width 26 height 26
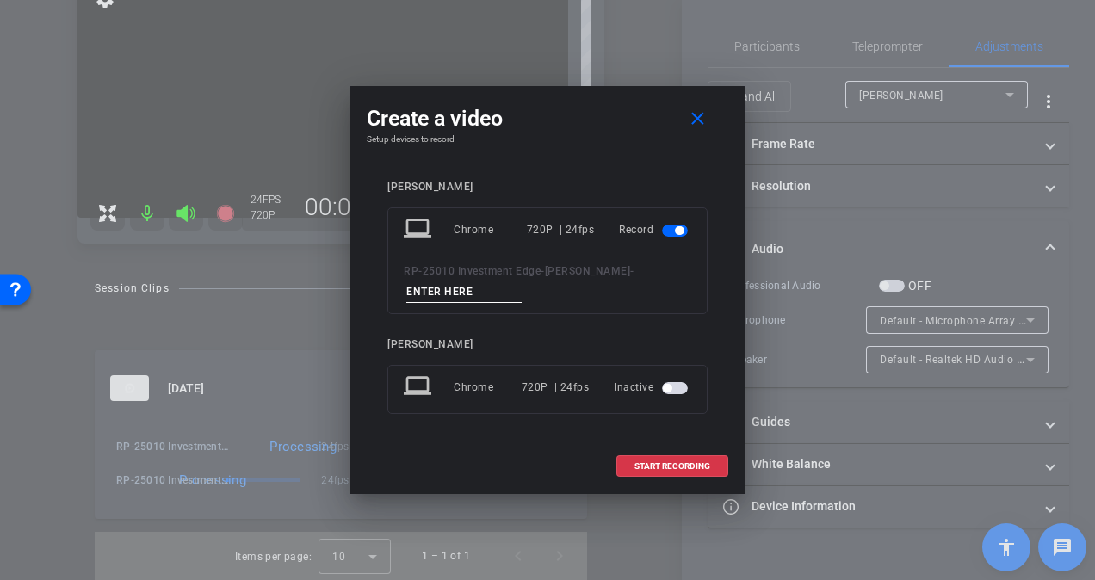
click at [435, 289] on input at bounding box center [463, 292] width 115 height 22
type input "take 2"
click at [665, 462] on span "START RECORDING" at bounding box center [672, 466] width 76 height 9
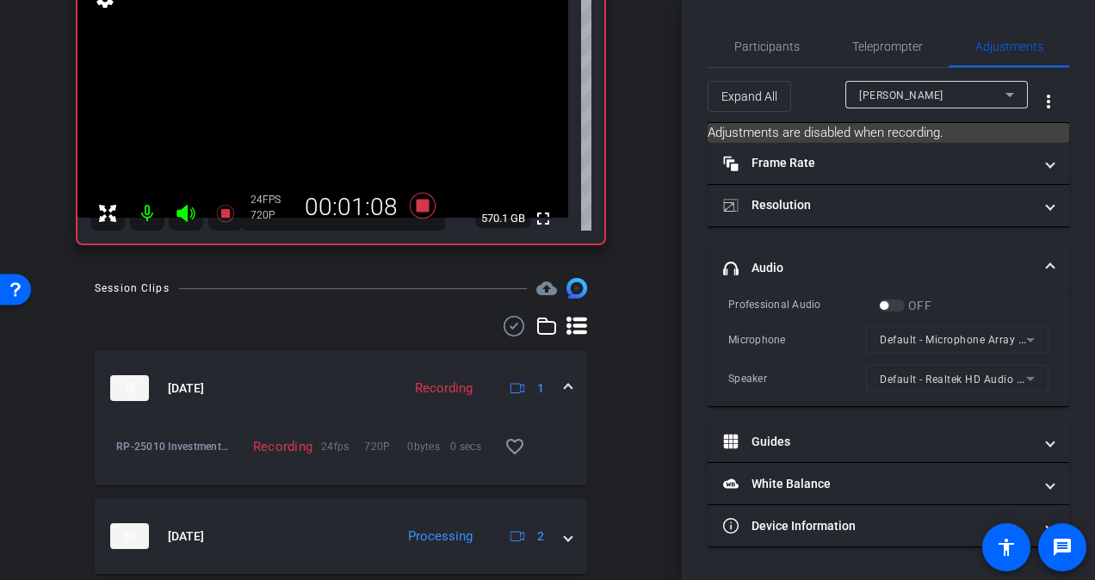
click at [1025, 337] on mat-form-field "Default - Microphone Array (Intel® Smart Sound Technology for Digital Microphon…" at bounding box center [957, 340] width 182 height 28
click at [1028, 339] on mat-form-field "Default - Microphone Array (Intel® Smart Sound Technology for Digital Microphon…" at bounding box center [957, 340] width 182 height 28
click at [886, 299] on div "OFF" at bounding box center [905, 305] width 52 height 17
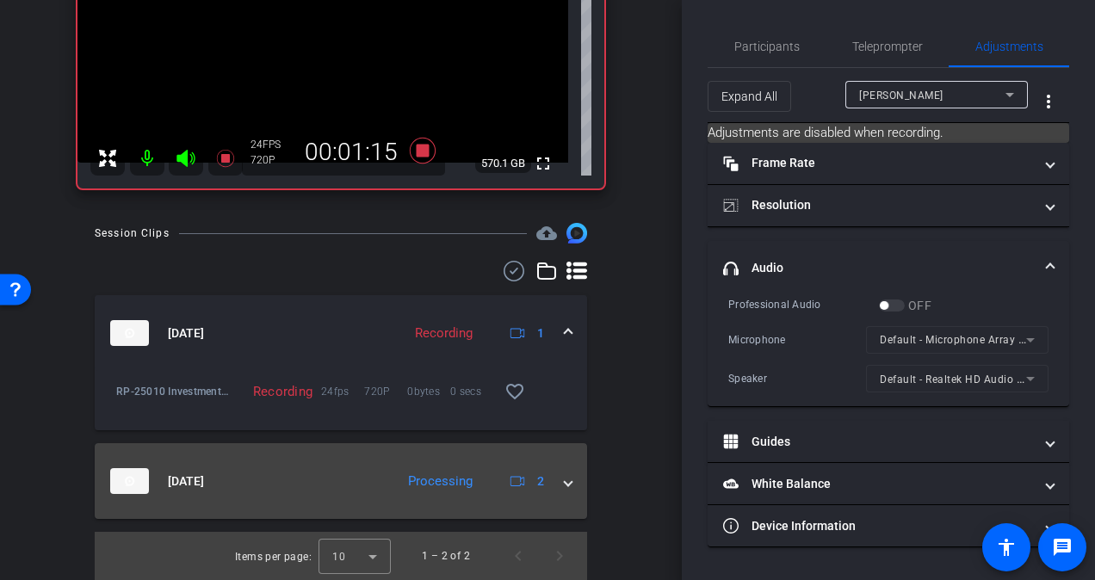
click at [565, 482] on mat-expansion-panel-header "Aug 25, 2025 Processing 2" at bounding box center [341, 481] width 492 height 76
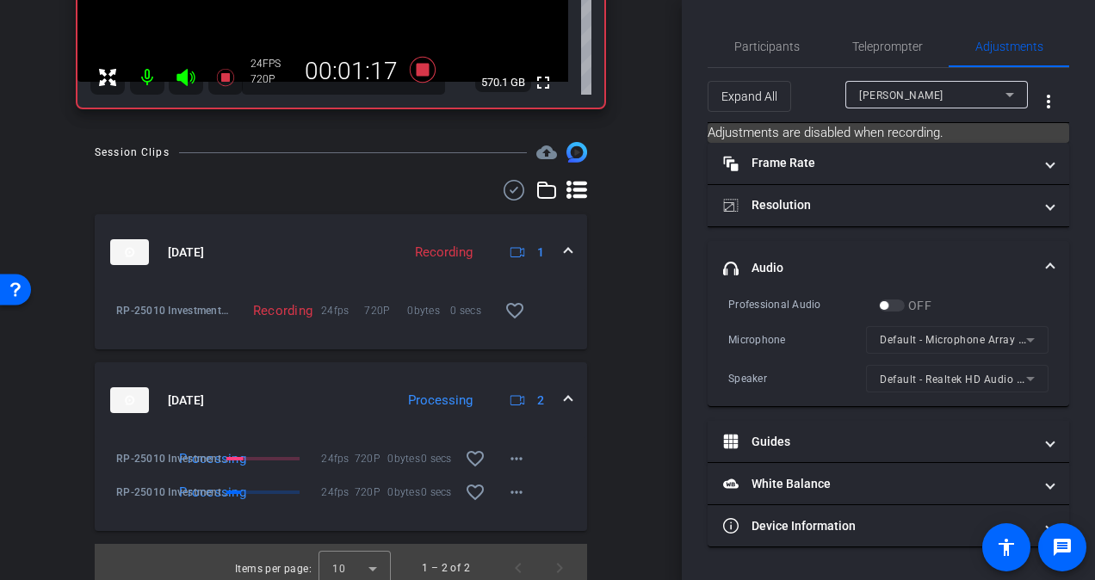
scroll to position [357, 0]
click at [506, 489] on mat-icon "more_horiz" at bounding box center [516, 491] width 21 height 21
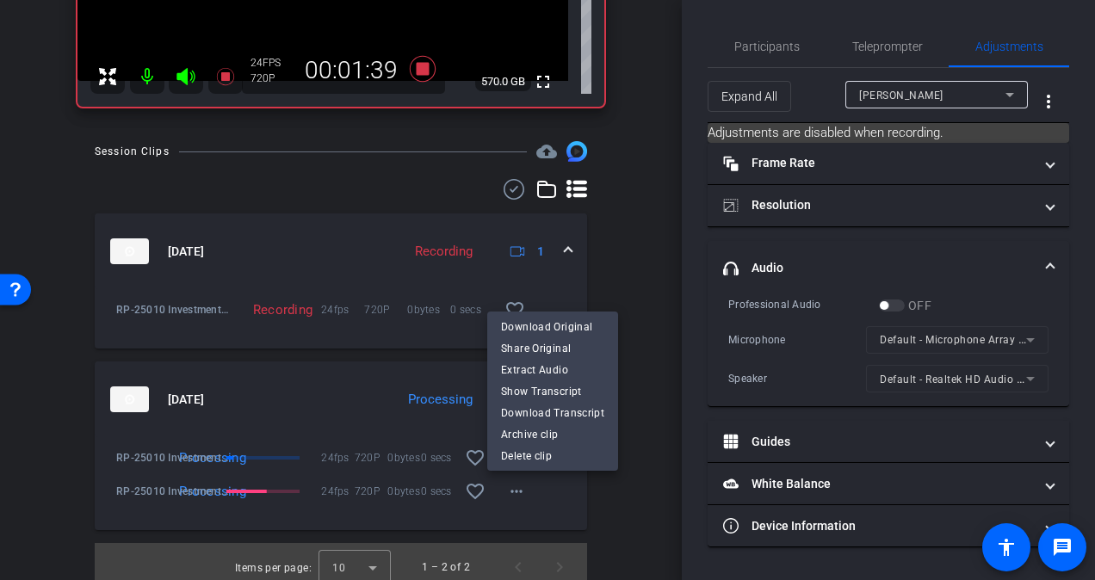
click at [671, 322] on div at bounding box center [547, 290] width 1095 height 580
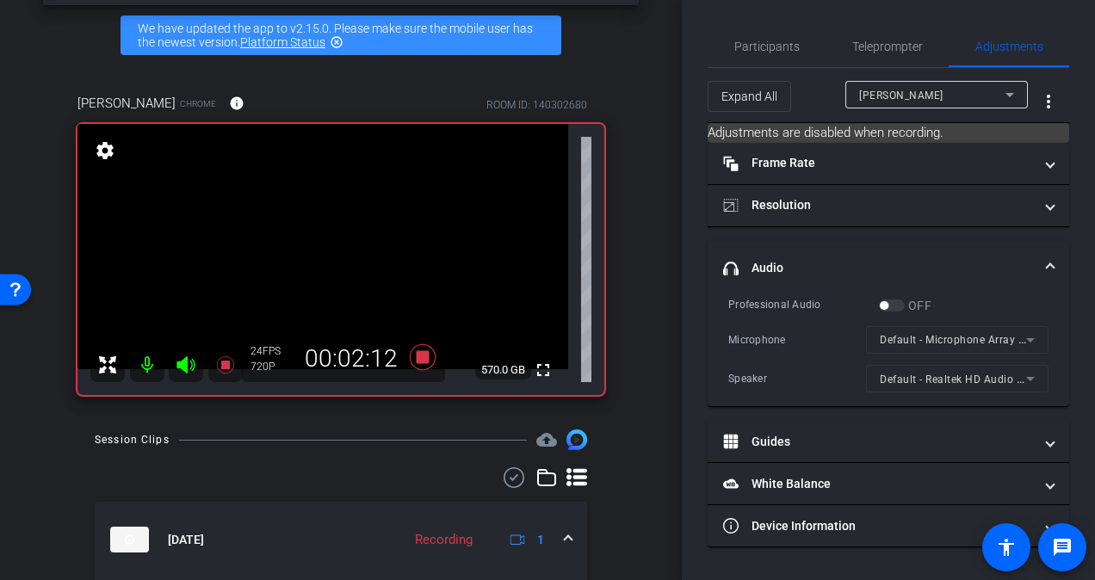
scroll to position [72, 0]
